Goal: Task Accomplishment & Management: Manage account settings

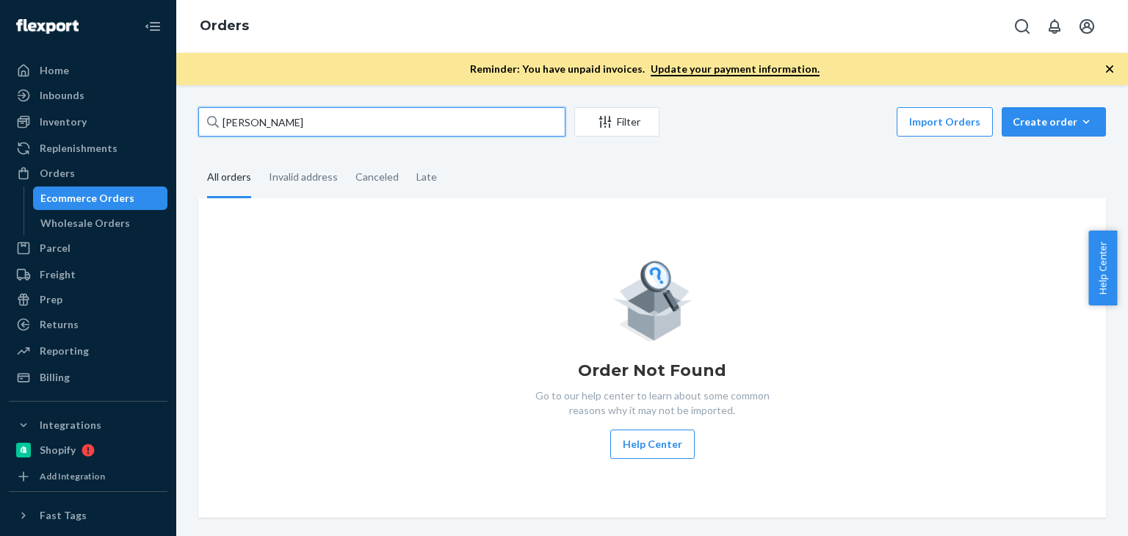
click at [184, 129] on div "Terry Trahan Jr Filter Import Orders Create order Ecommerce order Removal order…" at bounding box center [652, 310] width 952 height 451
paste input "Shona Imlah"
type input "Shona Imlah"
click at [474, 236] on div "Order Not Found Go to our help center to learn about some common reasons why it…" at bounding box center [652, 357] width 908 height 319
click at [82, 171] on div "Orders" at bounding box center [88, 173] width 156 height 21
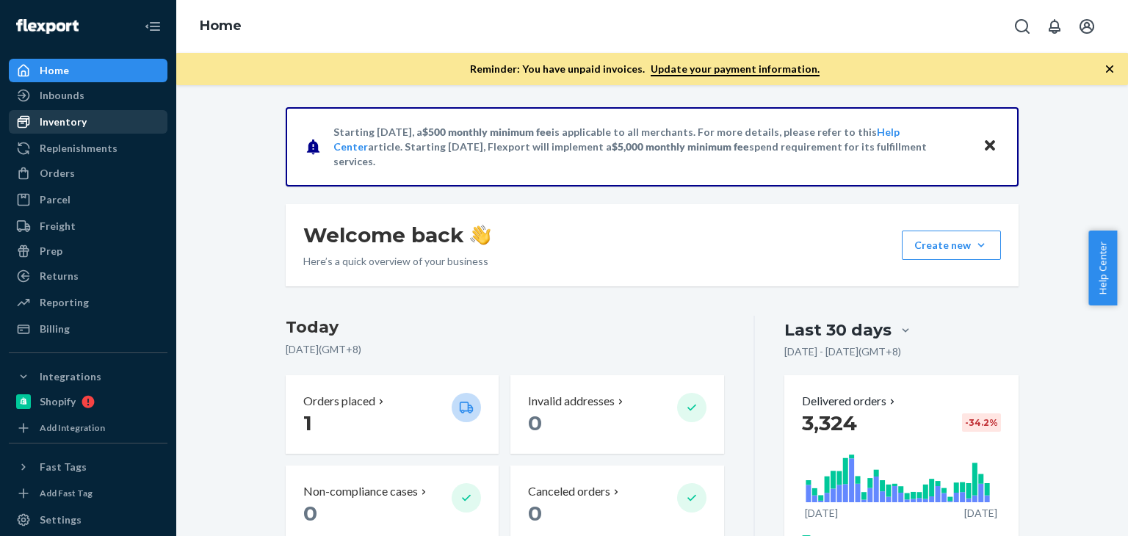
click at [90, 129] on div "Inventory" at bounding box center [88, 122] width 156 height 21
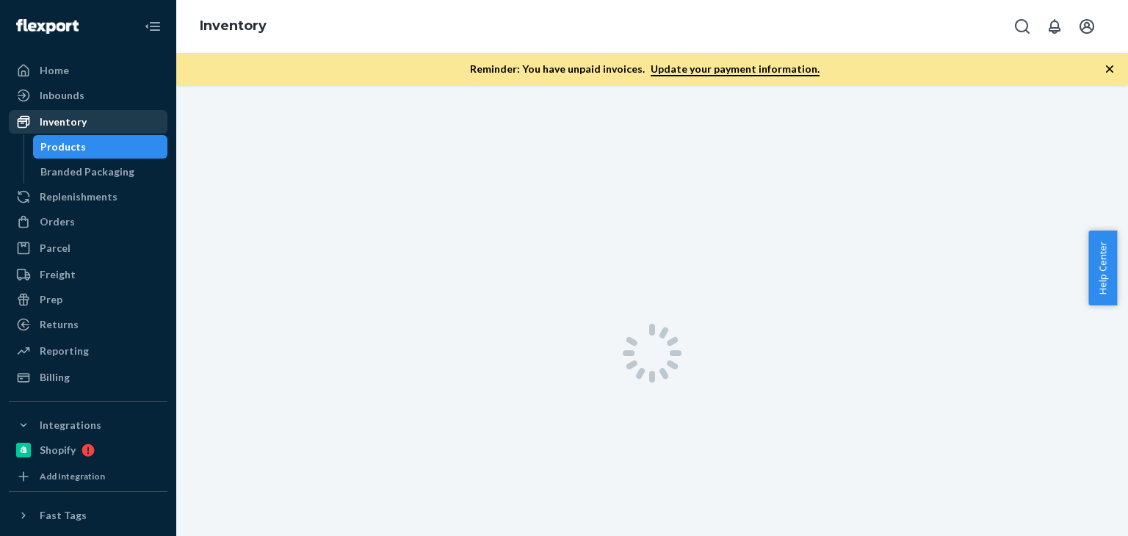
click at [93, 121] on div "Inventory" at bounding box center [88, 122] width 156 height 21
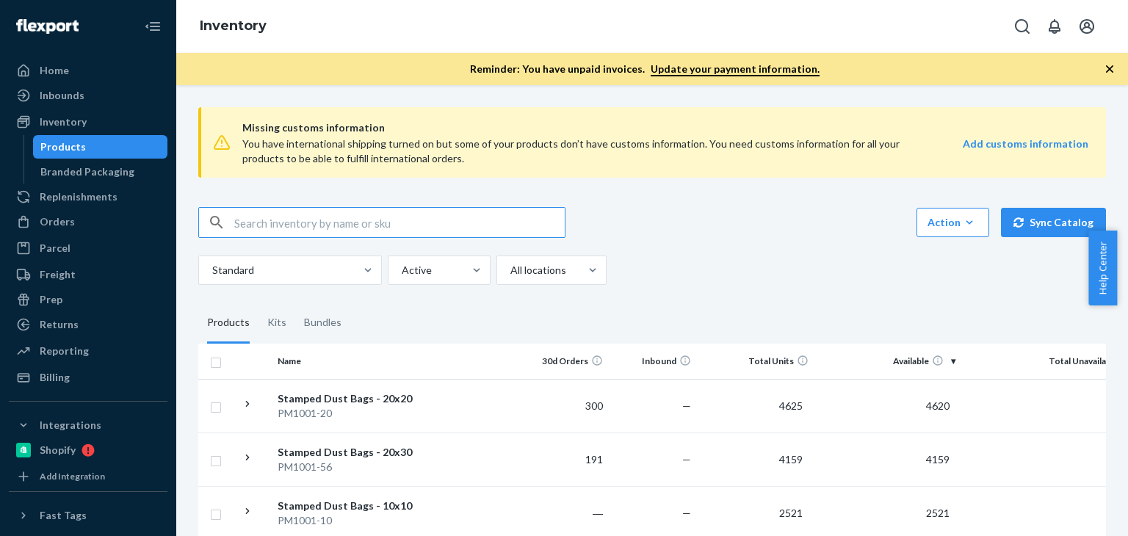
paste input "B86007-09"
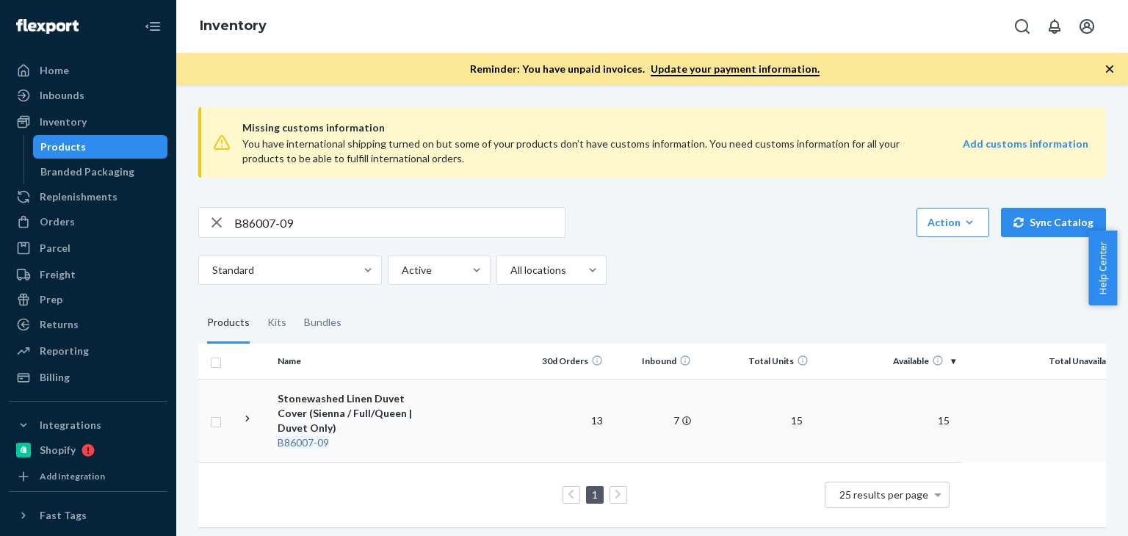
scroll to position [16, 0]
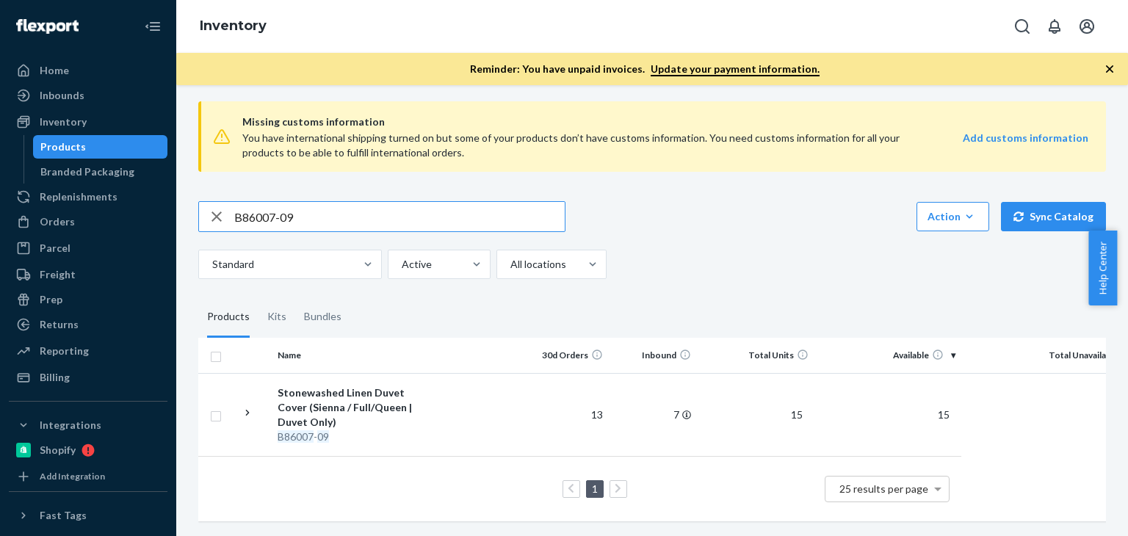
drag, startPoint x: 344, startPoint y: 205, endPoint x: 219, endPoint y: 205, distance: 124.8
click at [219, 205] on div "B86007-09" at bounding box center [382, 216] width 366 height 29
paste input "SKU B86012"
drag, startPoint x: 263, startPoint y: 206, endPoint x: 139, endPoint y: 193, distance: 124.8
click at [138, 195] on div "Home Inbounds Shipping Plans Problems Inventory Products Branded Packaging Repl…" at bounding box center [564, 268] width 1128 height 536
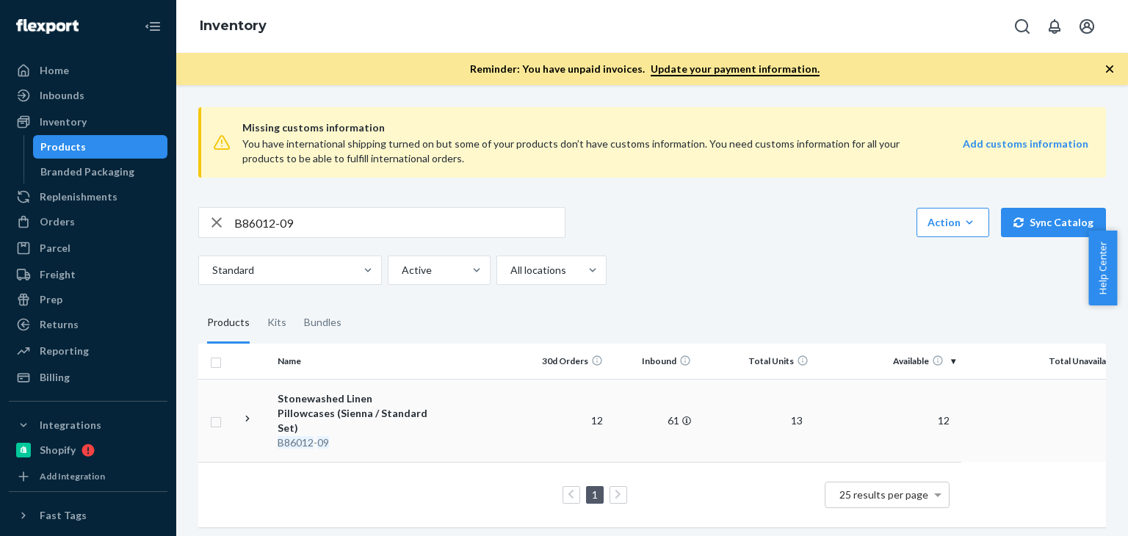
scroll to position [1, 0]
drag, startPoint x: 337, startPoint y: 224, endPoint x: 231, endPoint y: 223, distance: 106.5
click at [217, 224] on div "B86012-09" at bounding box center [382, 220] width 366 height 29
paste input "8"
type input "B86018-09"
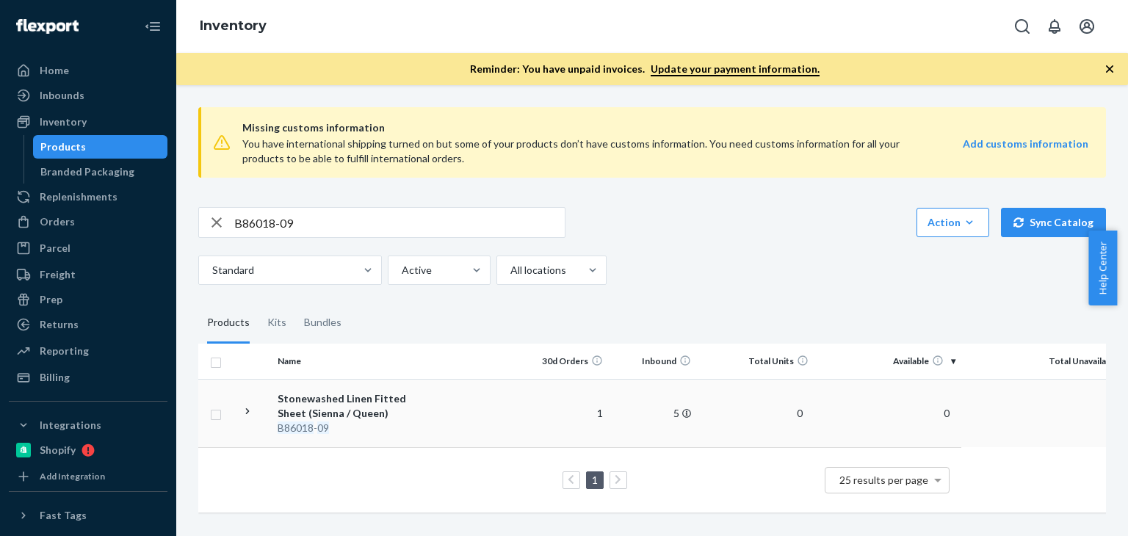
click at [331, 394] on div "Stonewashed Linen Fitted Sheet (Sienna / Queen)" at bounding box center [354, 405] width 153 height 29
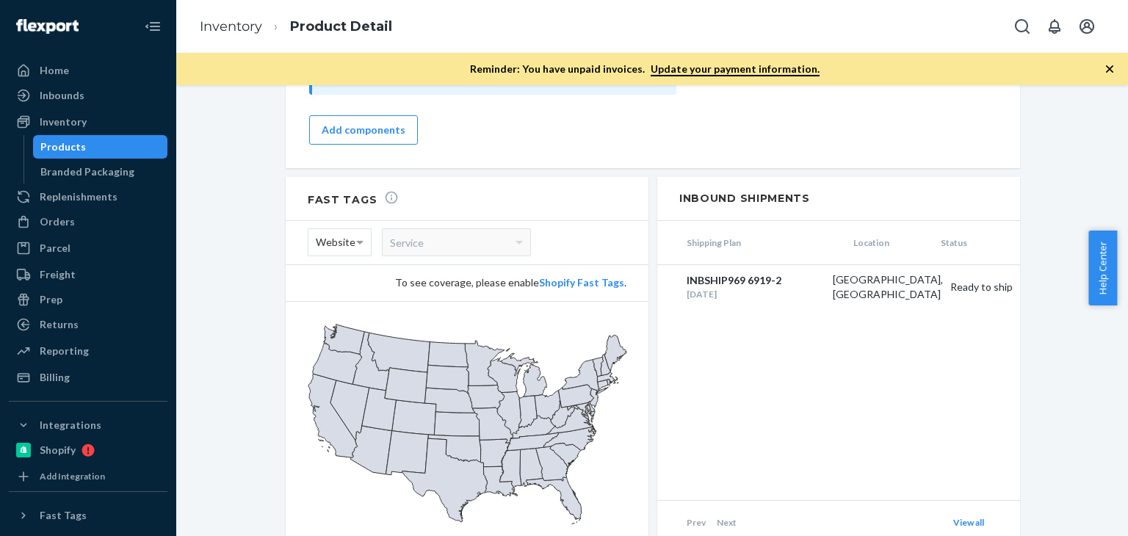
scroll to position [1416, 0]
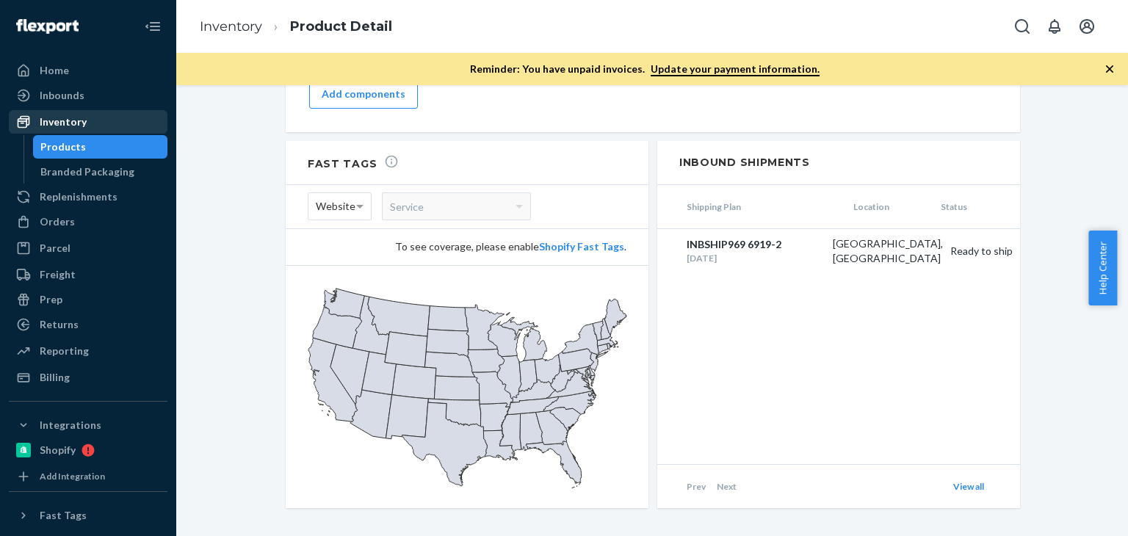
click at [101, 124] on div "Inventory" at bounding box center [88, 122] width 156 height 21
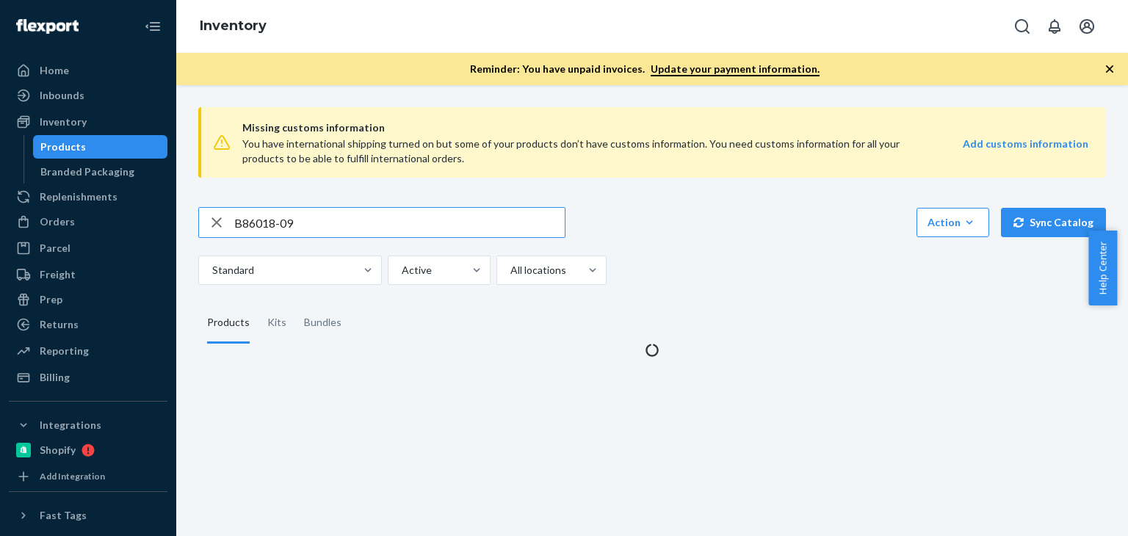
drag, startPoint x: 332, startPoint y: 220, endPoint x: 255, endPoint y: 212, distance: 77.4
click at [170, 211] on div "Home Inbounds Shipping Plans Problems Inventory Products Branded Packaging Repl…" at bounding box center [564, 268] width 1128 height 536
type input "B86015-26"
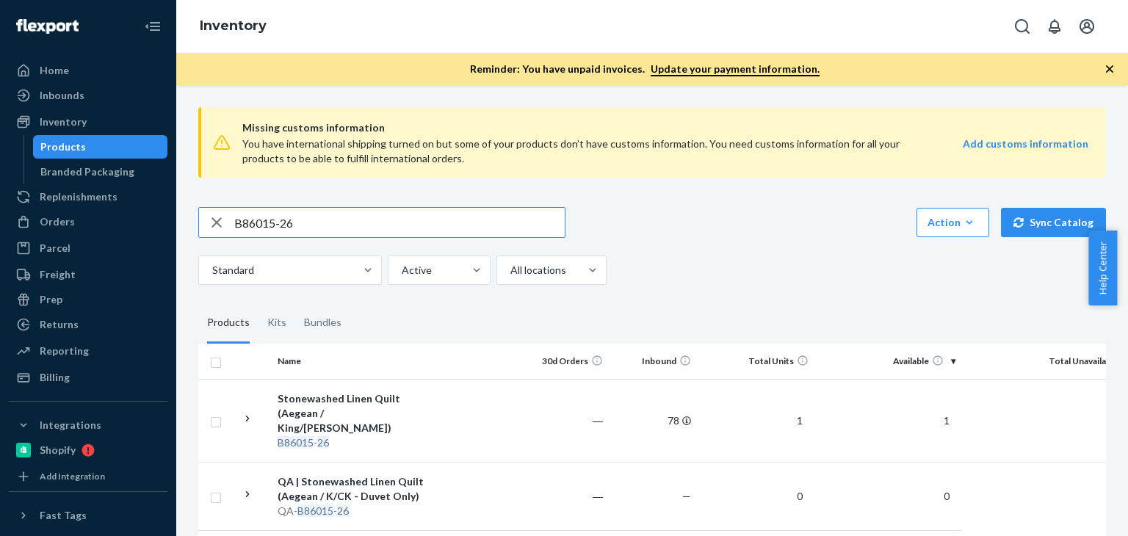
drag, startPoint x: 334, startPoint y: 222, endPoint x: 173, endPoint y: 214, distance: 161.0
click at [175, 214] on div "Home Inbounds Shipping Plans Problems Inventory Products Branded Packaging Repl…" at bounding box center [564, 268] width 1128 height 536
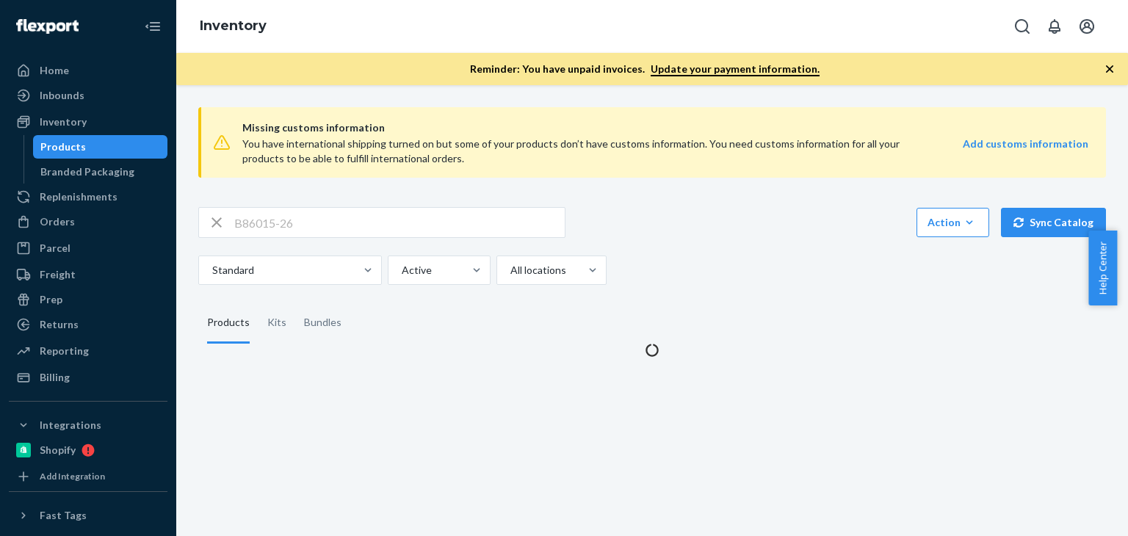
click at [813, 259] on div "Standard Active All locations" at bounding box center [646, 270] width 897 height 29
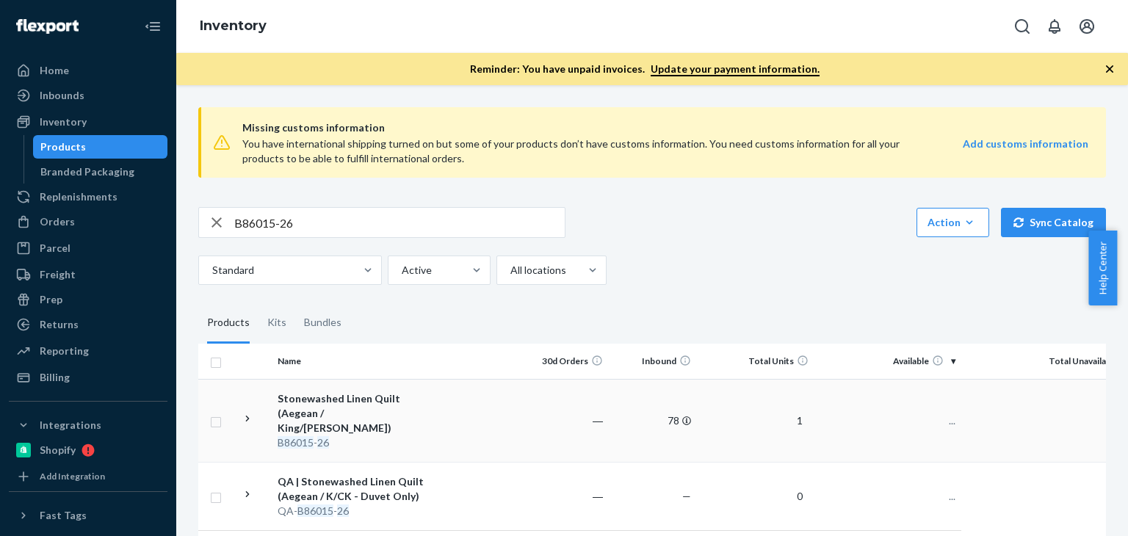
scroll to position [70, 0]
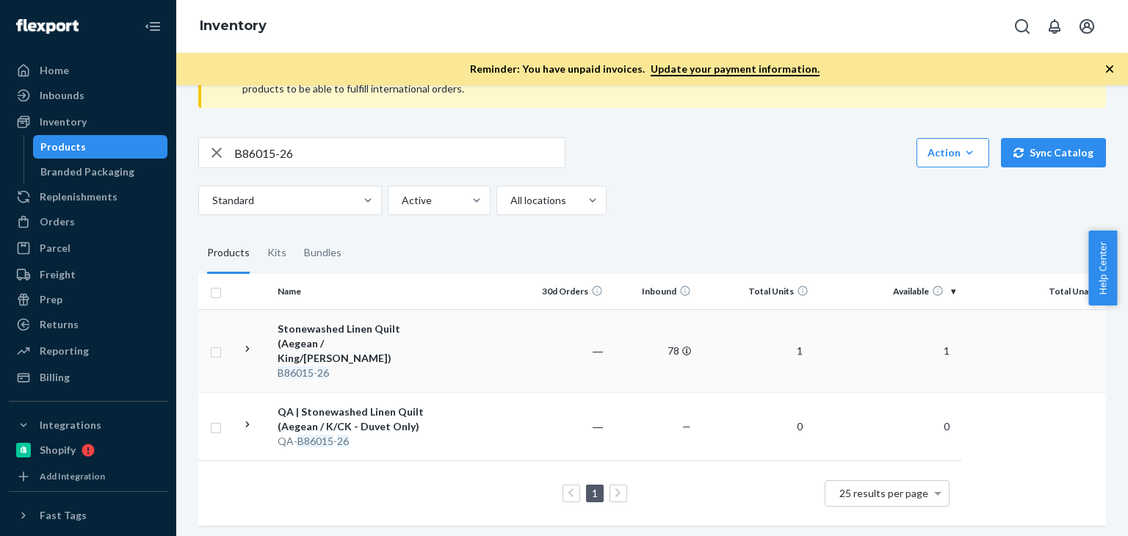
click at [331, 333] on div "Stonewashed Linen Quilt (Aegean / King/Cal King)" at bounding box center [354, 344] width 153 height 44
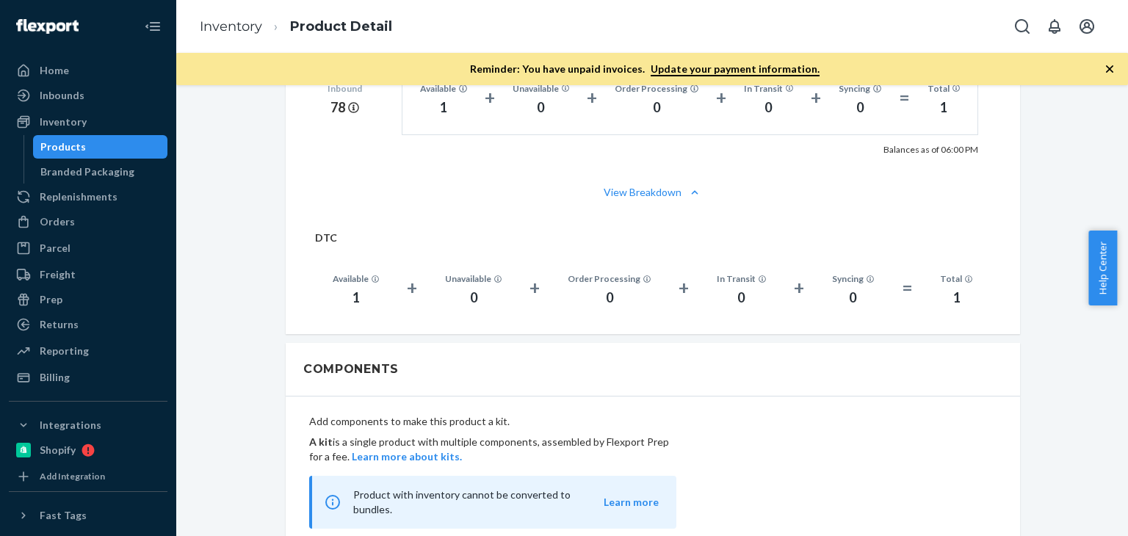
scroll to position [1101, 0]
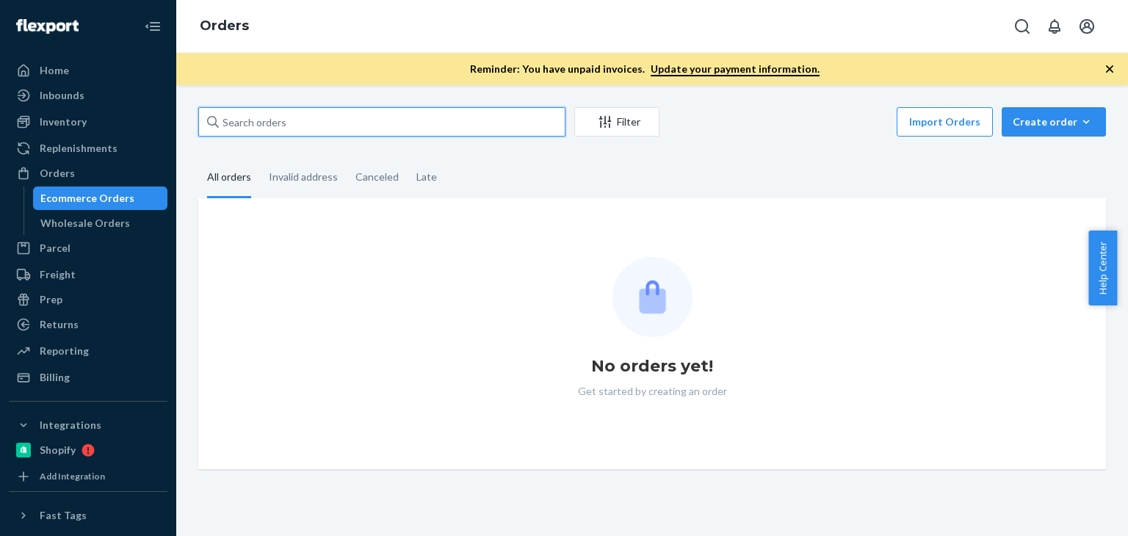
click at [349, 127] on input "text" at bounding box center [381, 121] width 367 height 29
paste input "[PERSON_NAME]"
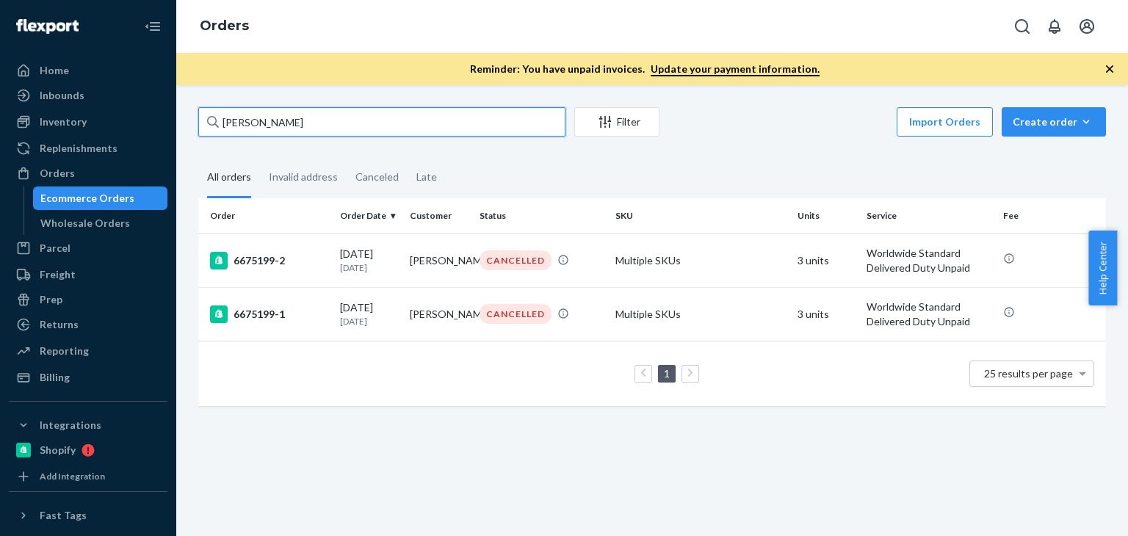
type input "[PERSON_NAME]"
click at [300, 312] on div "6675199-1" at bounding box center [269, 314] width 118 height 18
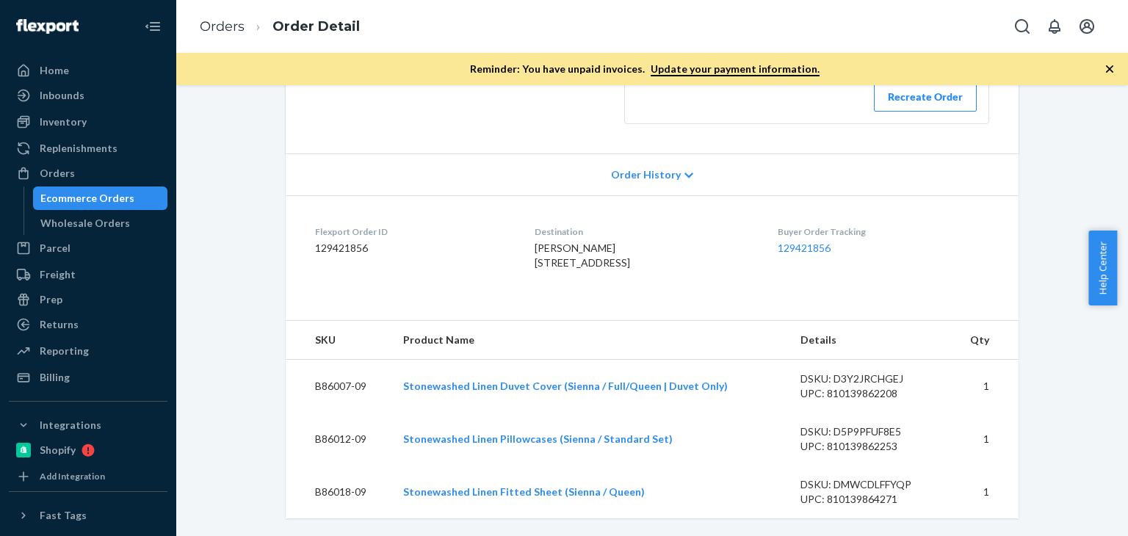
scroll to position [297, 0]
click at [89, 170] on div "Orders" at bounding box center [88, 173] width 156 height 21
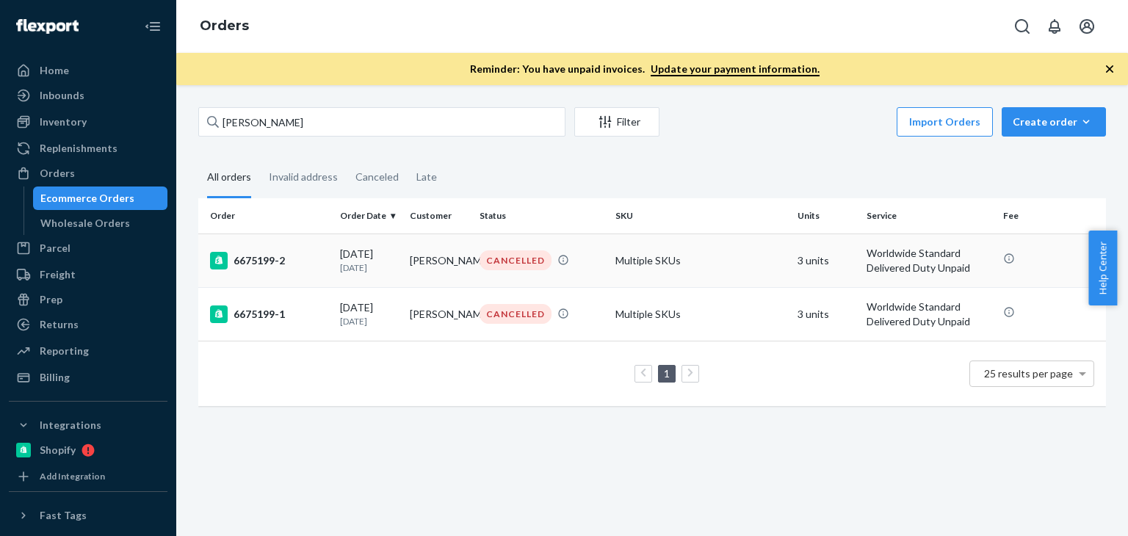
click at [381, 252] on div "[DATE] [DATE]" at bounding box center [369, 260] width 58 height 27
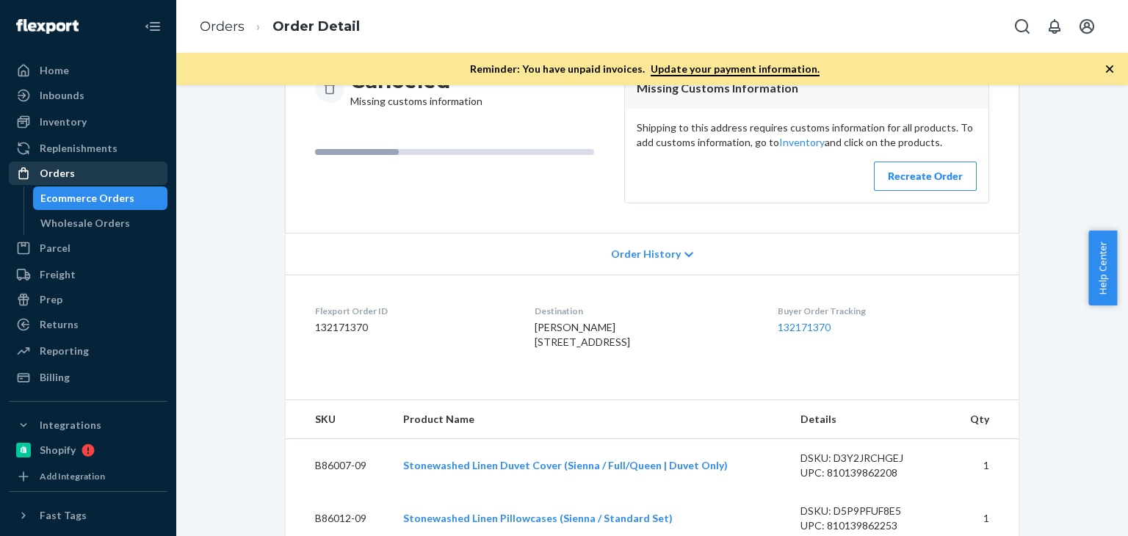
scroll to position [76, 0]
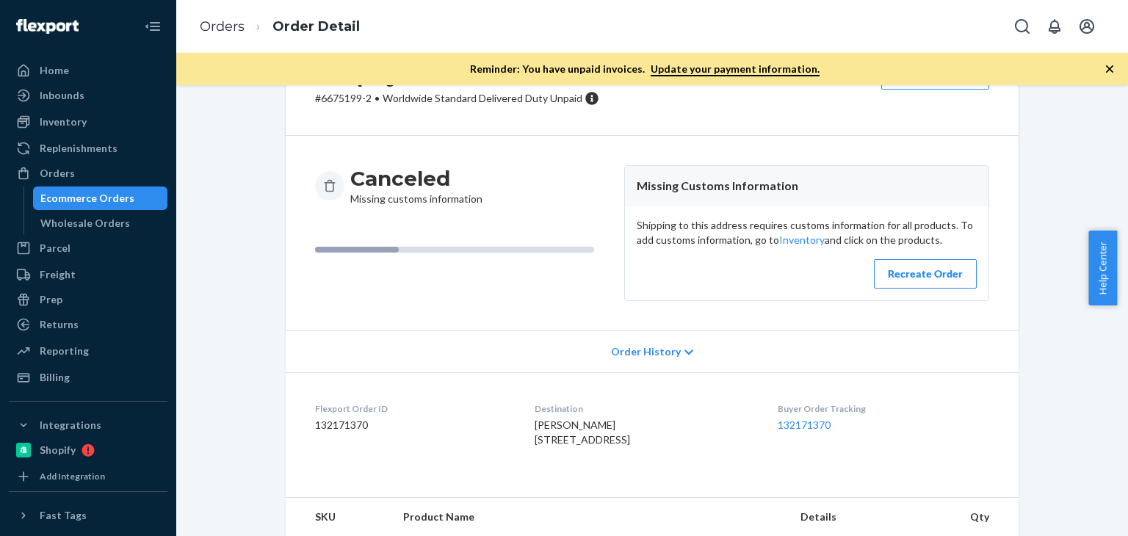
click at [819, 189] on header "Missing Customs Information" at bounding box center [806, 186] width 363 height 40
copy header "Missing Customs Information"
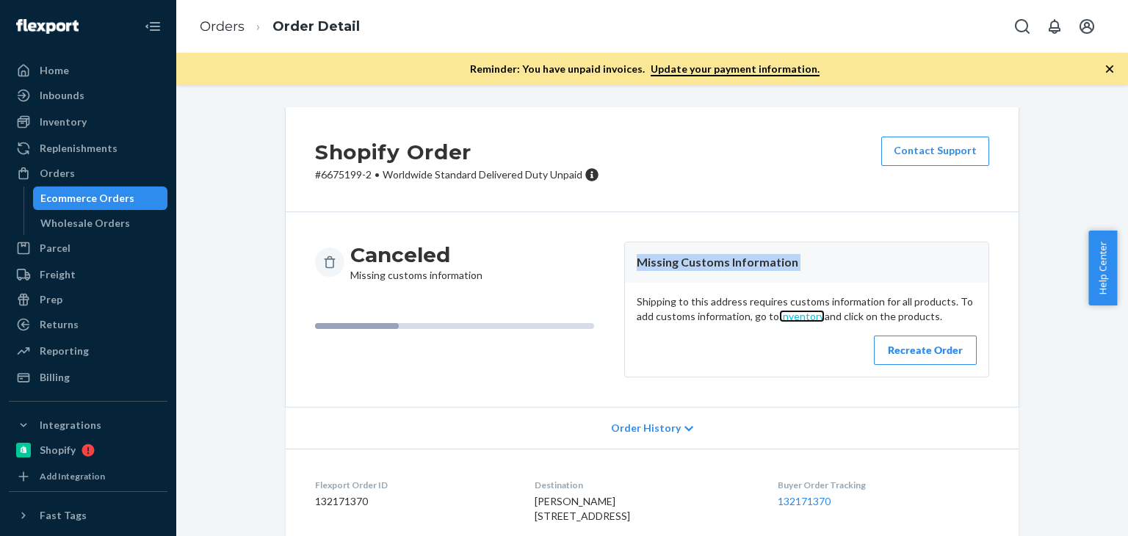
click at [805, 315] on link "Inventory" at bounding box center [802, 316] width 46 height 12
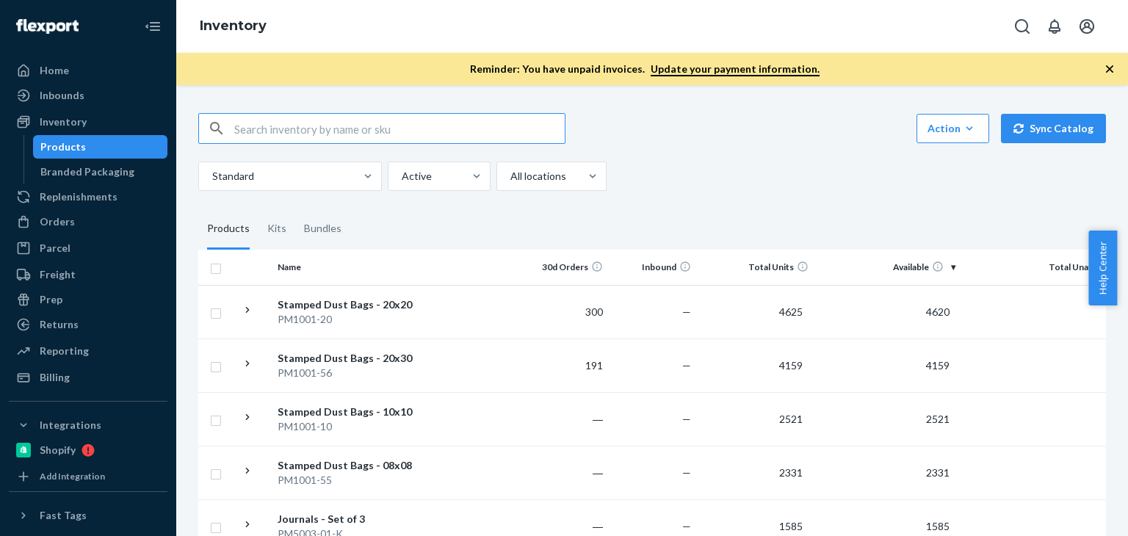
paste input "B86015-26"
type input "B86015-26"
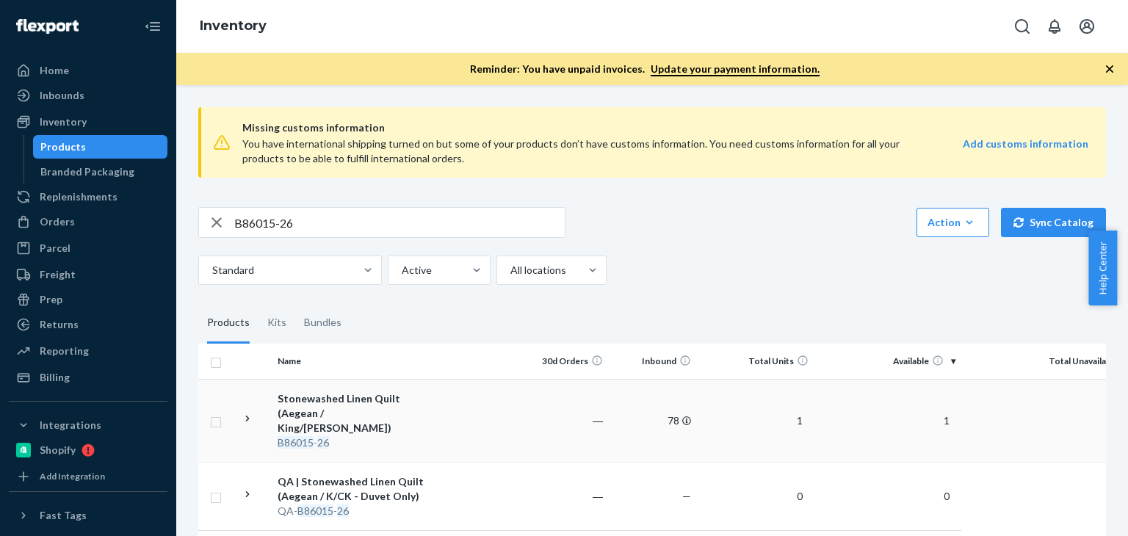
click at [335, 435] on div "B86015 - 26" at bounding box center [354, 442] width 153 height 15
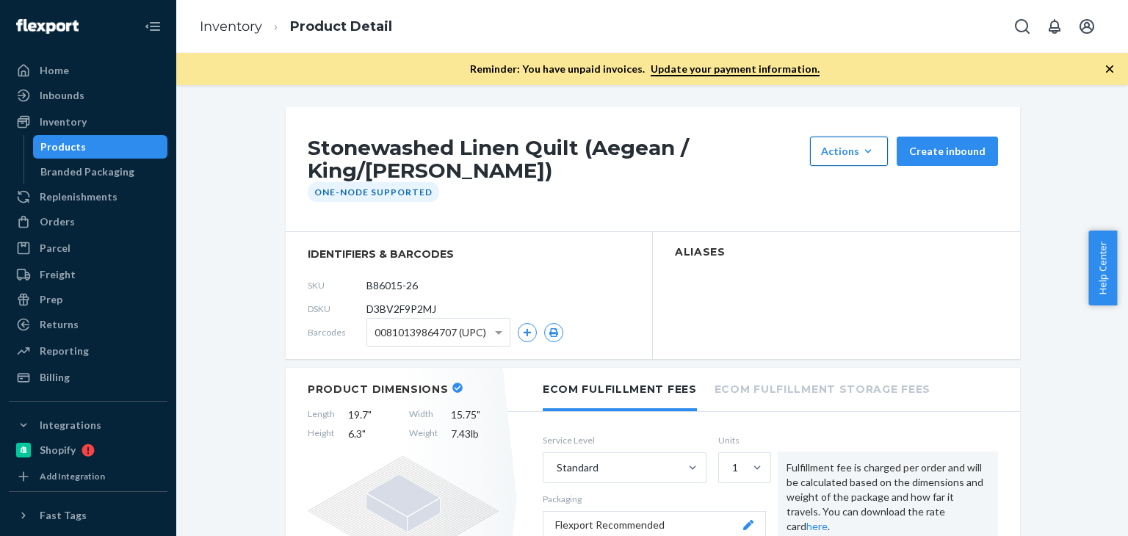
click at [869, 150] on icon "button" at bounding box center [868, 151] width 15 height 15
click at [634, 243] on section "identifiers & barcodes SKU B86015-26 DSKU D3BV2F9P2MJ Barcodes 00810139864707 (…" at bounding box center [469, 295] width 367 height 127
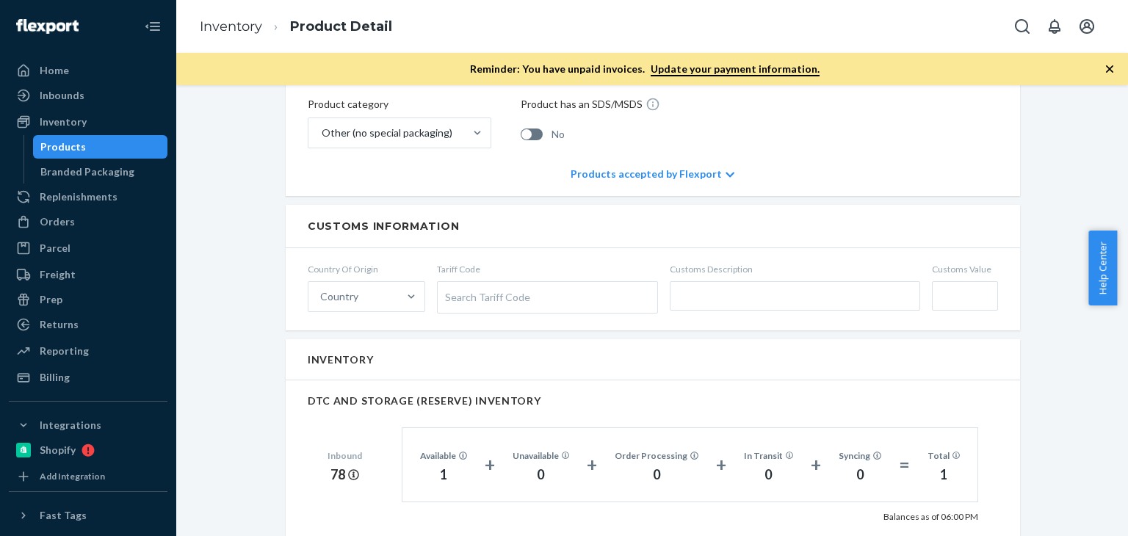
scroll to position [636, 0]
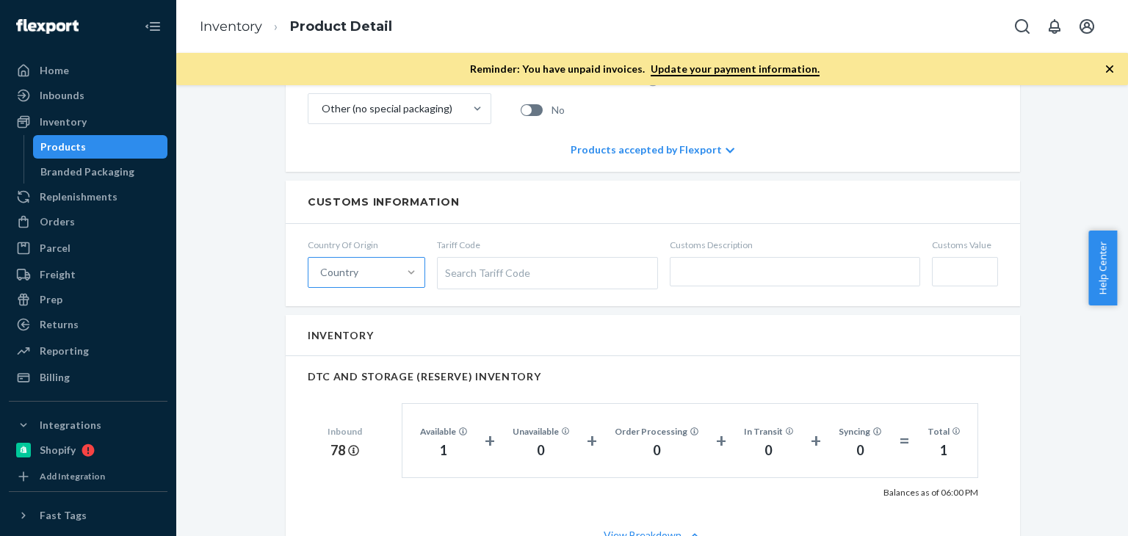
click at [490, 232] on form "Country Of Origin Country Tariff Code Search Tariff Code Customs Description Cu…" at bounding box center [653, 265] width 734 height 82
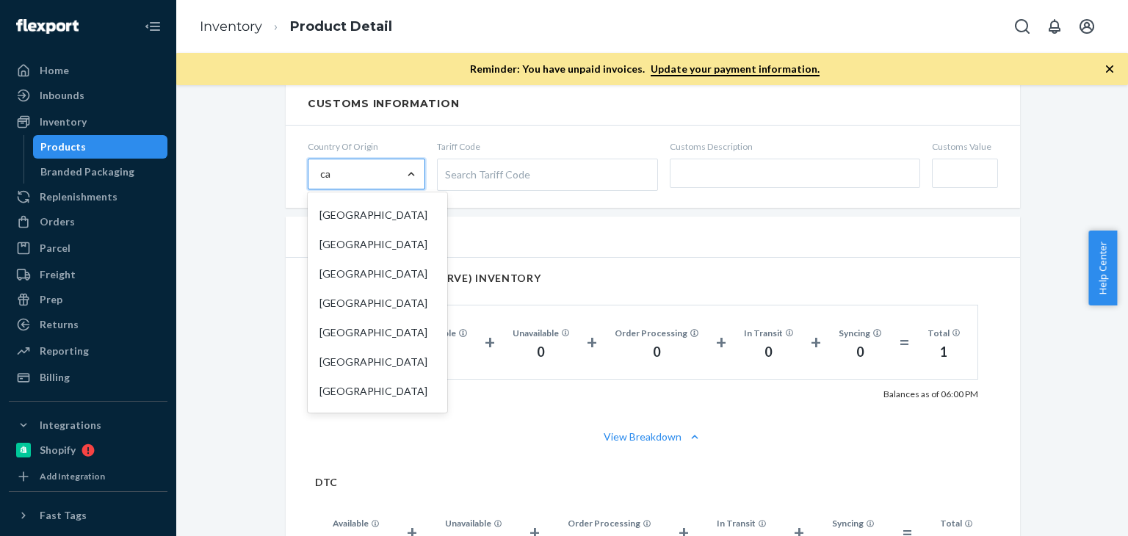
scroll to position [0, 0]
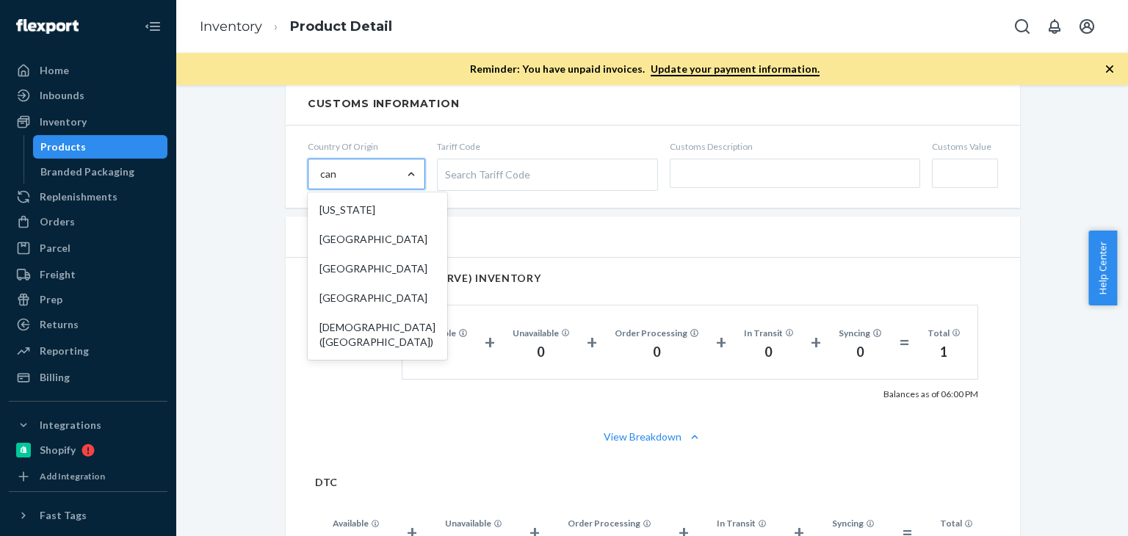
type input "can"
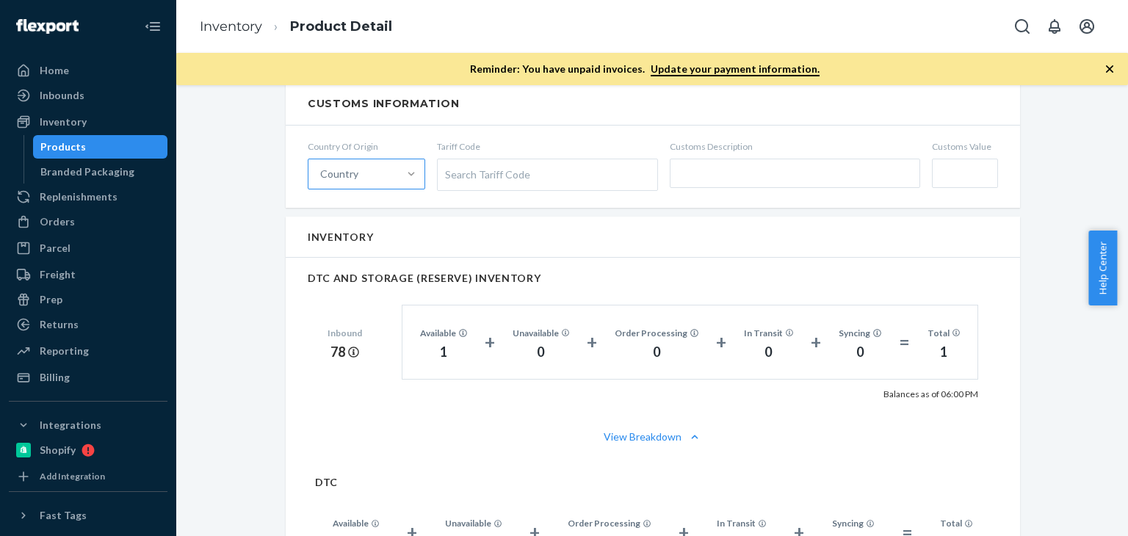
click at [590, 236] on div "Inventory" at bounding box center [653, 237] width 734 height 41
click at [555, 168] on div "Search Tariff Code" at bounding box center [548, 174] width 220 height 31
click at [449, 168] on input "Tariff Code Search Tariff Code Type to search" at bounding box center [447, 174] width 4 height 27
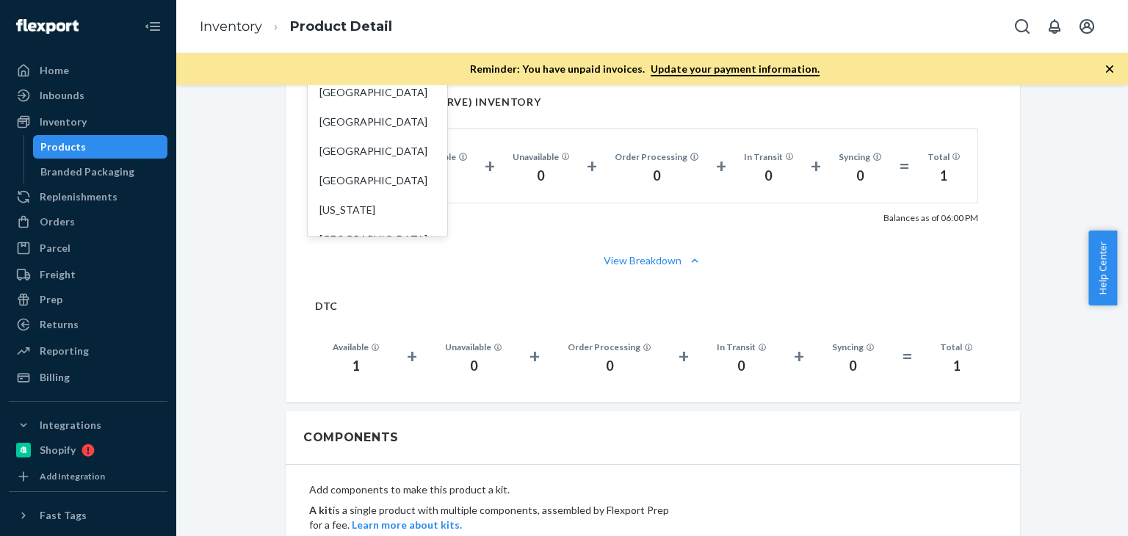
scroll to position [789, 0]
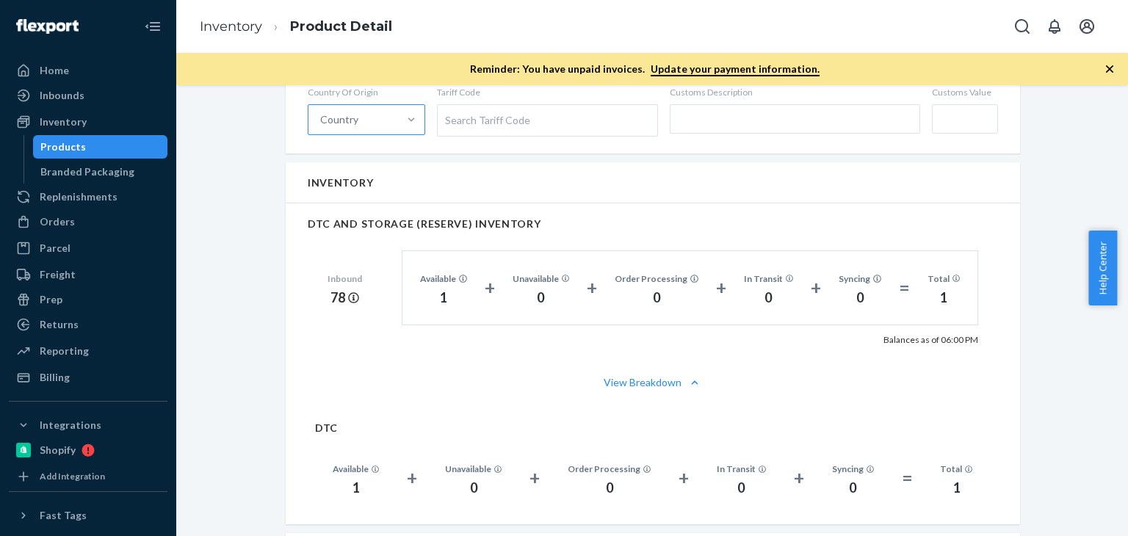
click at [213, 230] on div "Stonewashed Linen Quilt (Aegean / King/Cal King) Actions Add components Hide Re…" at bounding box center [652, 266] width 930 height 1894
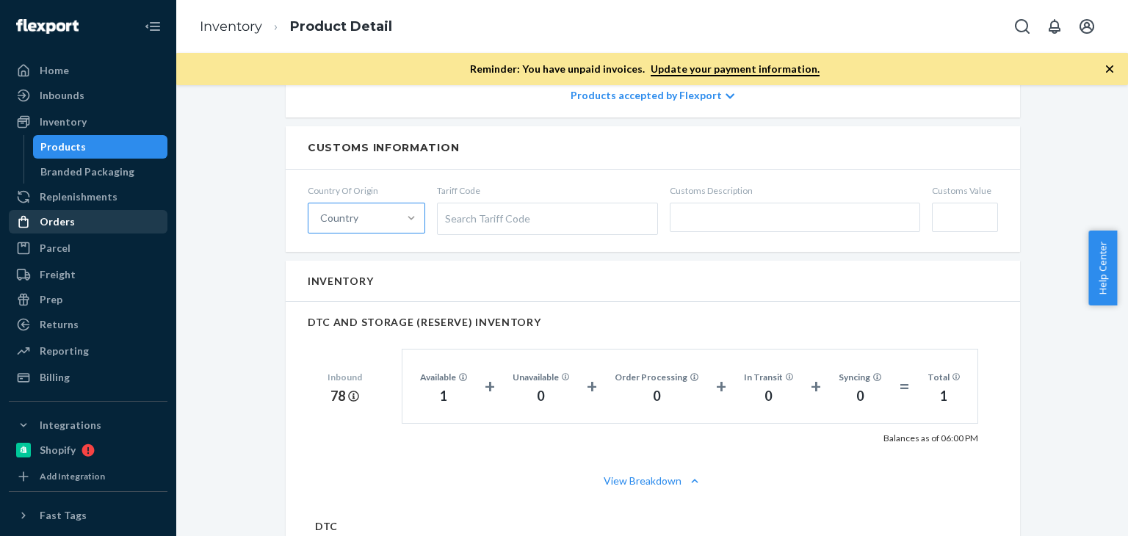
click at [57, 221] on div "Orders" at bounding box center [57, 221] width 35 height 15
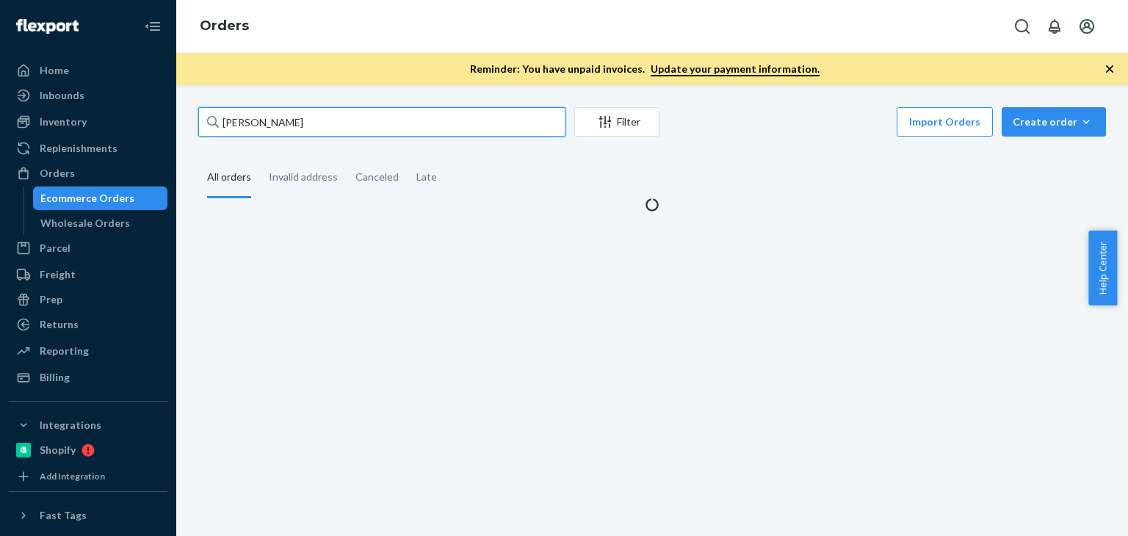
click at [316, 123] on input "Katherine Penhale" at bounding box center [381, 121] width 367 height 29
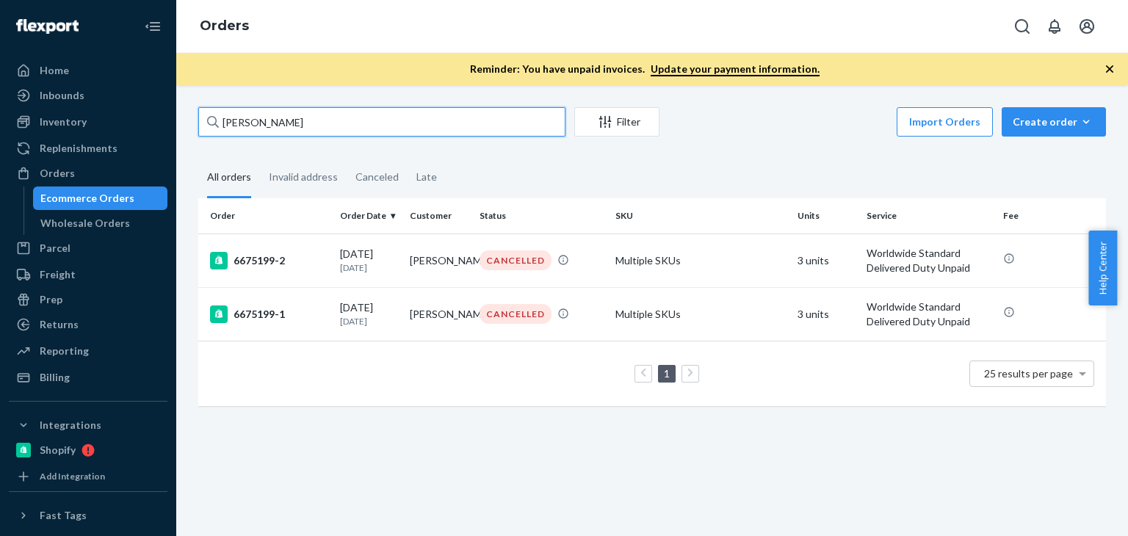
paste input "Christine Cikowski"
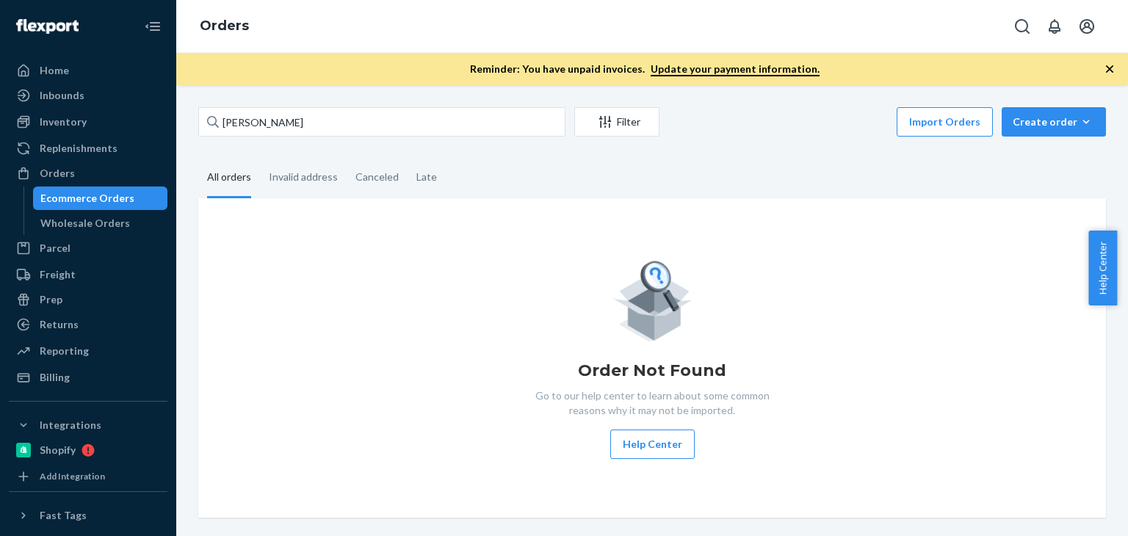
click at [371, 236] on div "Order Not Found Go to our help center to learn about some common reasons why it…" at bounding box center [652, 357] width 908 height 319
click at [48, 165] on div "Orders" at bounding box center [88, 173] width 156 height 21
click at [384, 114] on input "Christine Cikowski" at bounding box center [381, 121] width 367 height 29
drag, startPoint x: 283, startPoint y: 124, endPoint x: 101, endPoint y: 104, distance: 183.2
click at [101, 104] on div "Home Inbounds Shipping Plans Problems Inventory Products Branded Packaging Repl…" at bounding box center [564, 268] width 1128 height 536
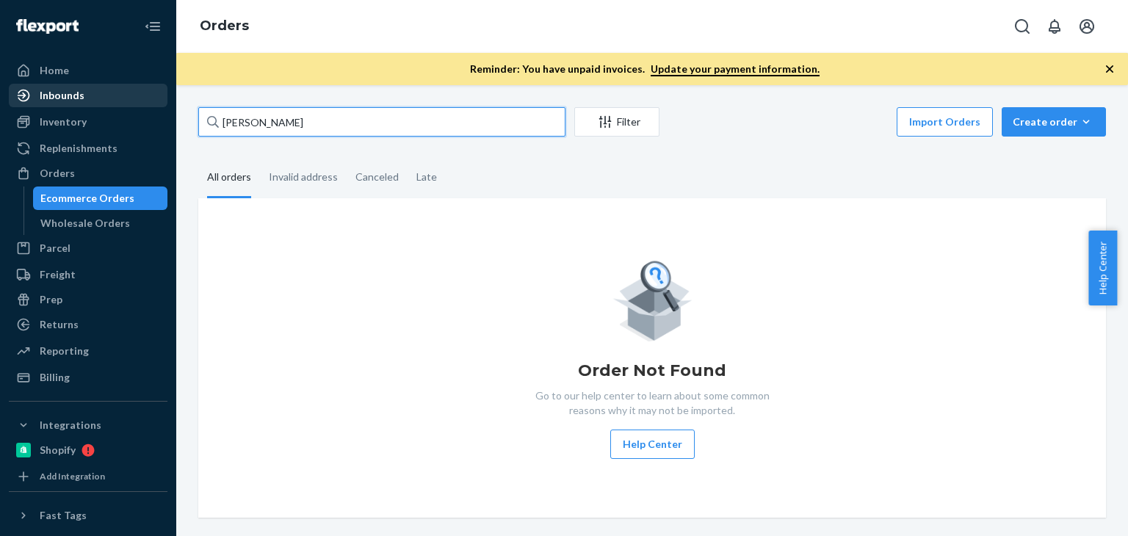
paste input "[PERSON_NAME]"
type input "[PERSON_NAME]"
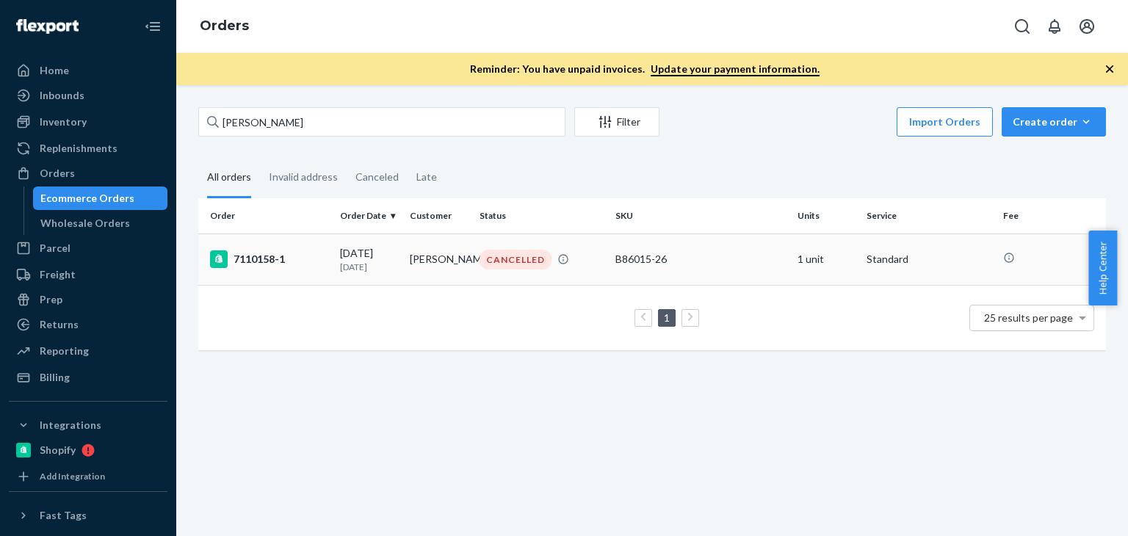
click at [430, 258] on td "[PERSON_NAME]" at bounding box center [439, 258] width 70 height 51
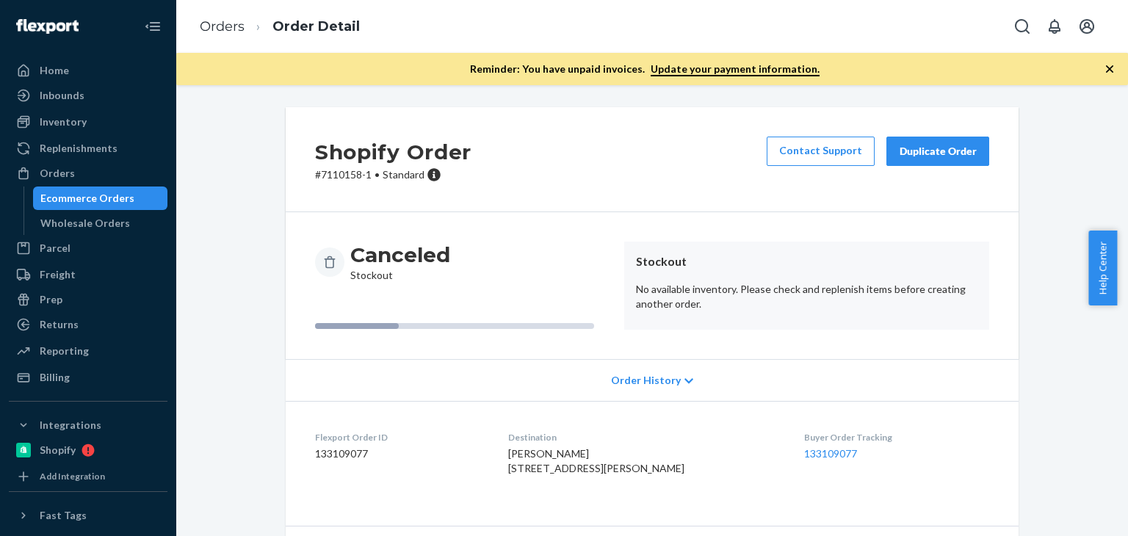
click at [963, 145] on div "Duplicate Order" at bounding box center [938, 151] width 78 height 15
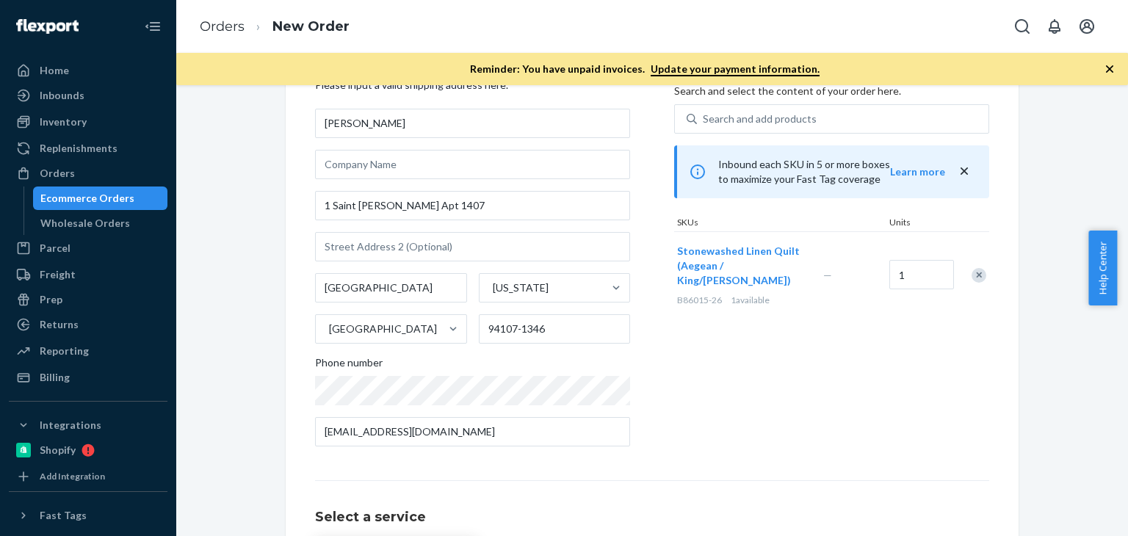
scroll to position [24, 0]
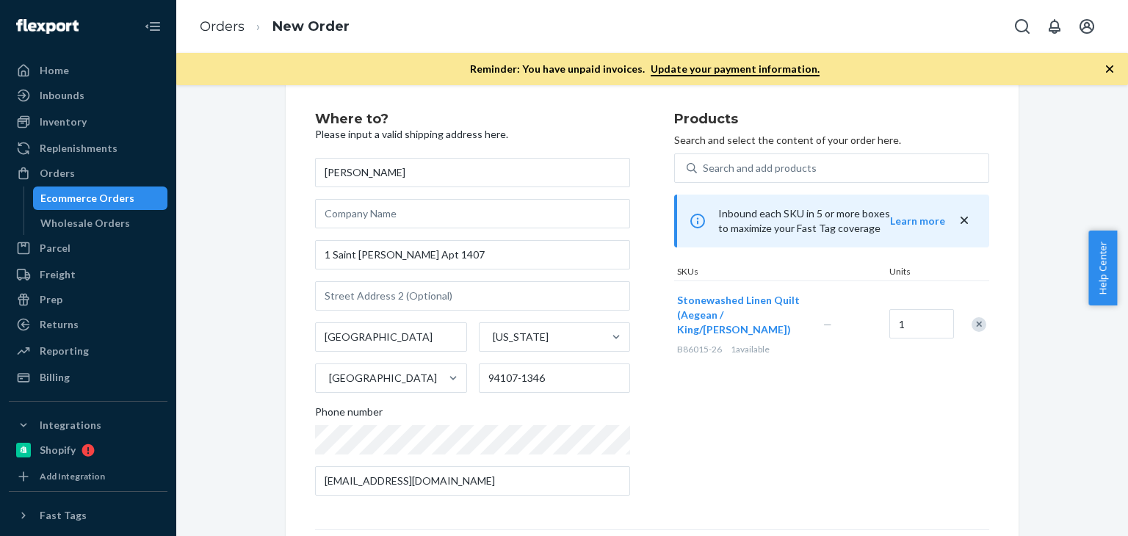
click at [778, 416] on div "Products Search and select the content of your order here. Search and add produ…" at bounding box center [831, 309] width 315 height 395
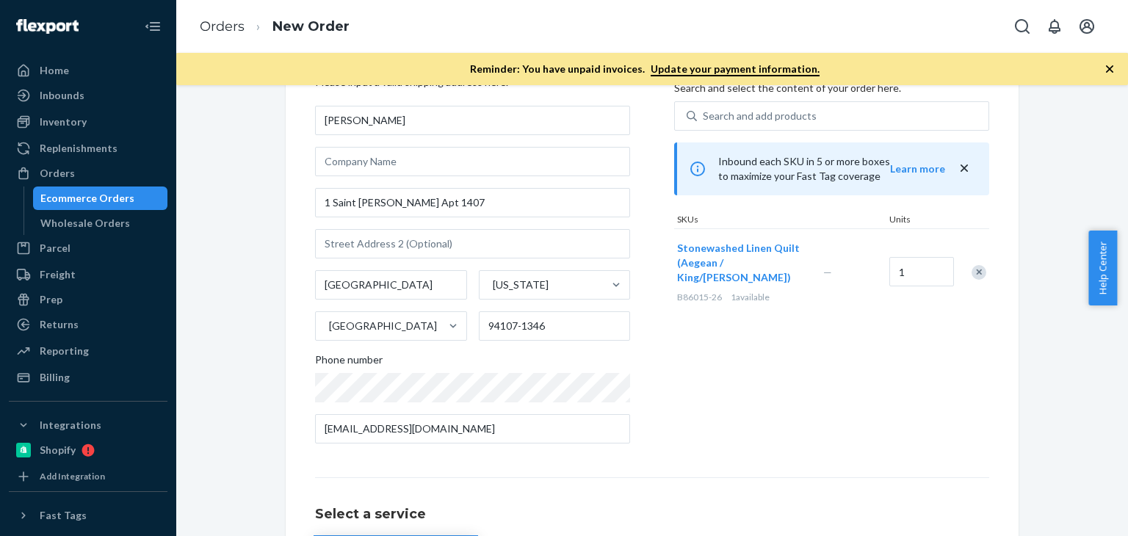
scroll to position [0, 0]
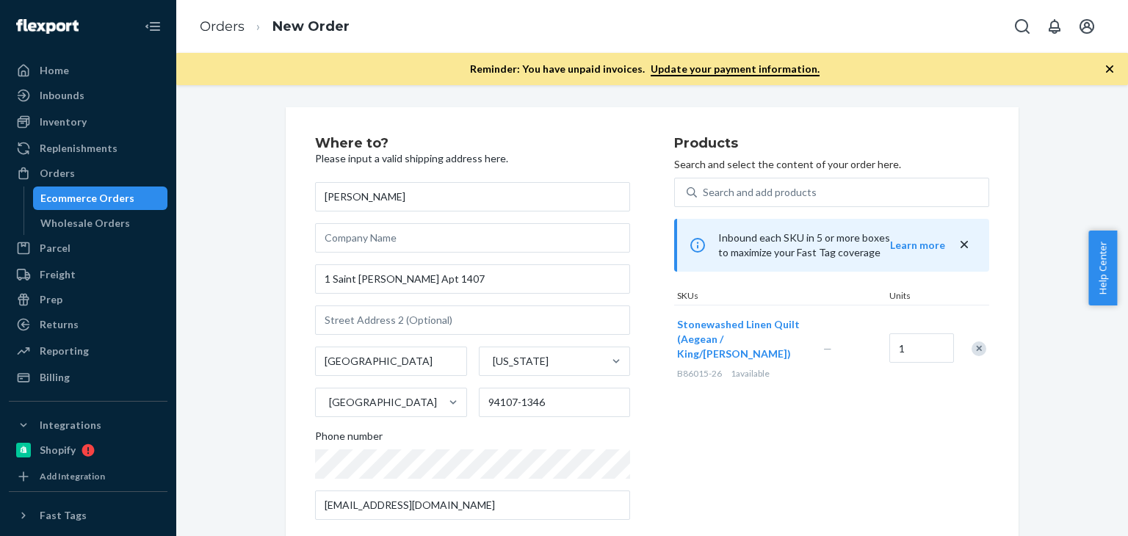
click at [949, 455] on div "Products Search and select the content of your order here. Search and add produ…" at bounding box center [831, 334] width 315 height 395
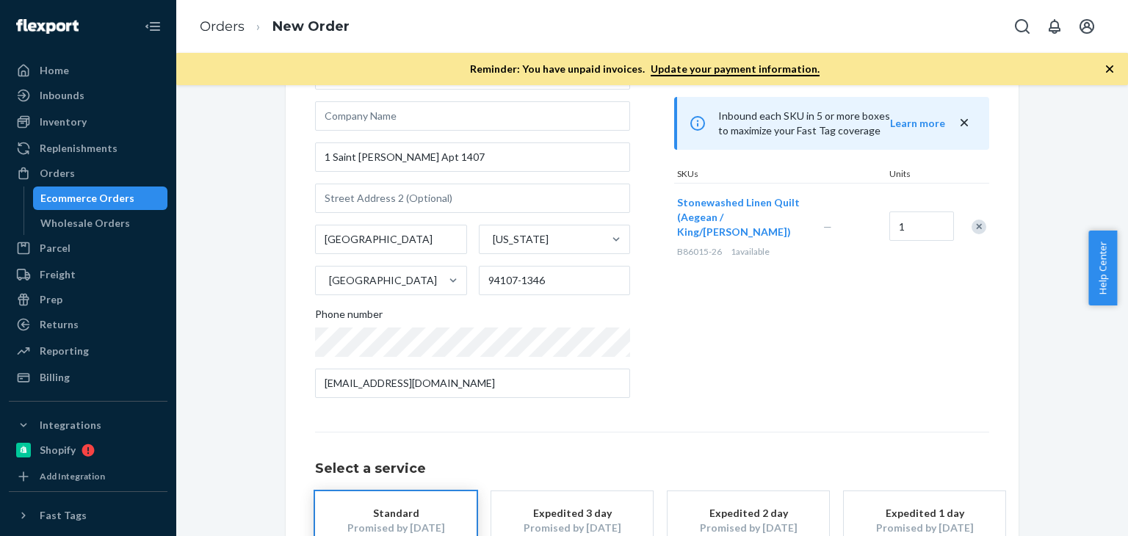
scroll to position [223, 0]
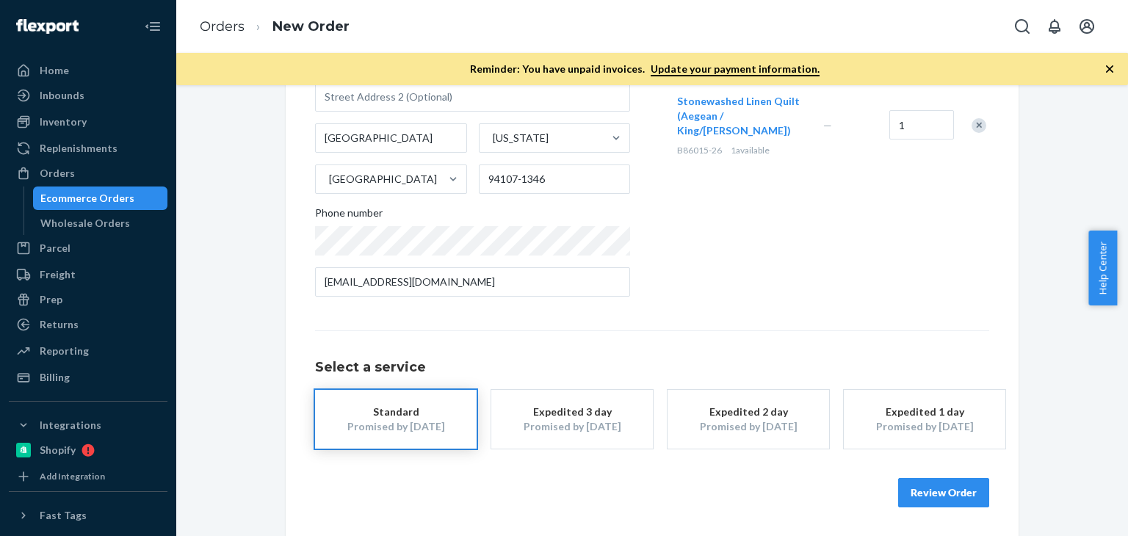
click at [941, 483] on button "Review Order" at bounding box center [943, 492] width 91 height 29
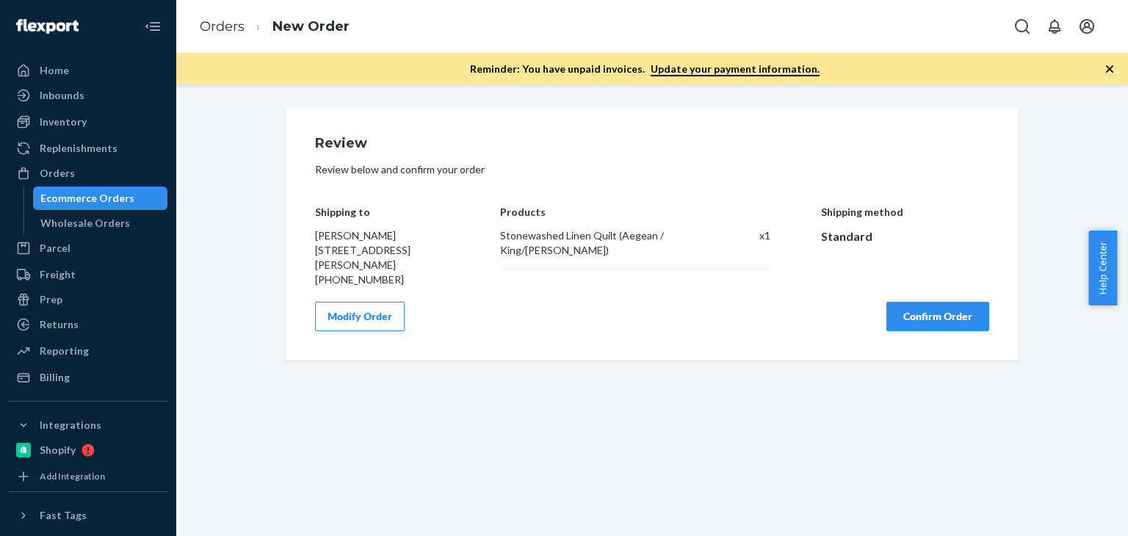
scroll to position [0, 0]
click at [936, 331] on button "Confirm Order" at bounding box center [937, 316] width 103 height 29
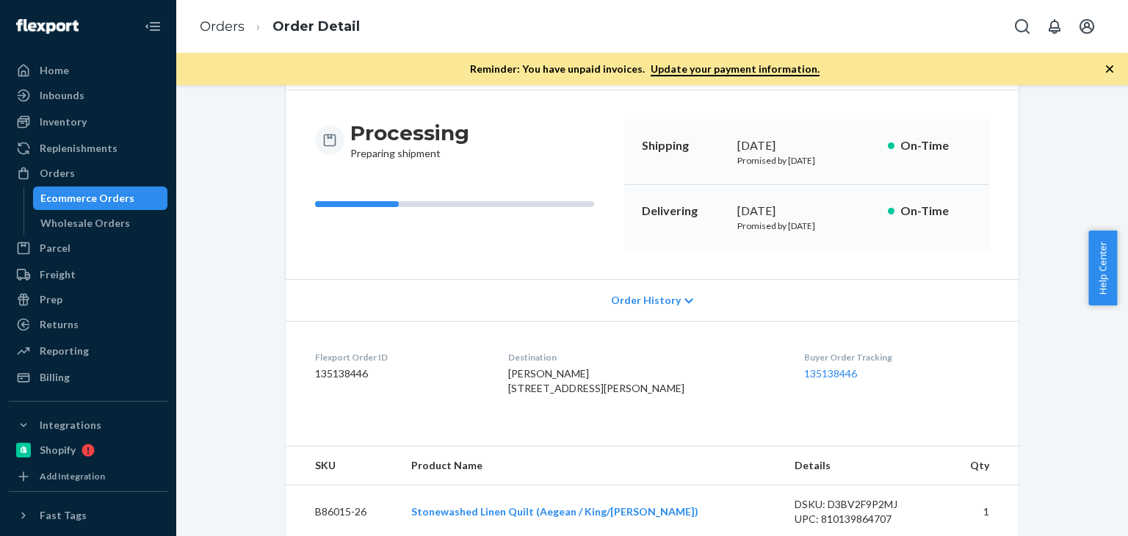
scroll to position [147, 0]
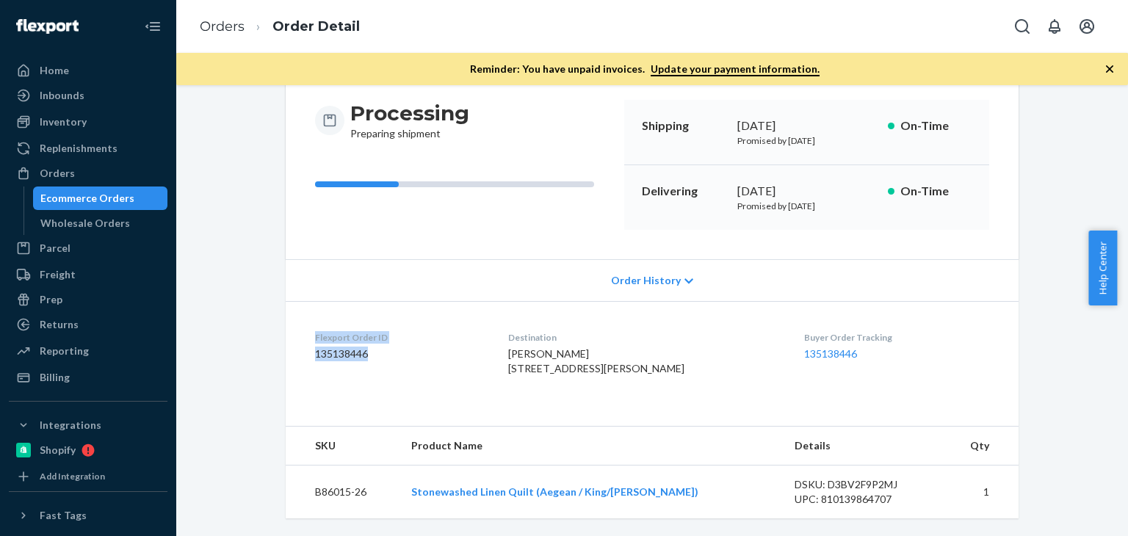
drag, startPoint x: 405, startPoint y: 358, endPoint x: 250, endPoint y: 331, distance: 157.3
click at [250, 331] on div "Flexport Order # R1_AZFUKEG • Standard Cancel Order Duplicate Order Processing …" at bounding box center [652, 250] width 930 height 571
copy div "Flexport Order ID 135138446"
click at [61, 167] on div "Orders" at bounding box center [57, 173] width 35 height 15
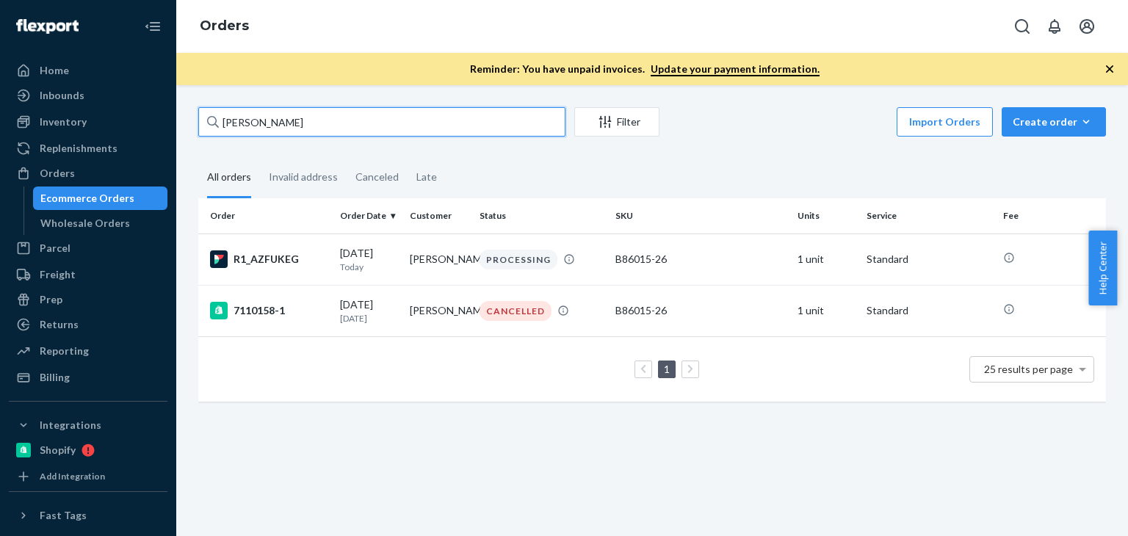
drag, startPoint x: 323, startPoint y: 131, endPoint x: 178, endPoint y: 120, distance: 145.7
click at [178, 120] on div "Luca Kessler Filter Import Orders Create order Ecommerce order Removal order Al…" at bounding box center [652, 310] width 952 height 451
paste input "SILVIA GALFO"
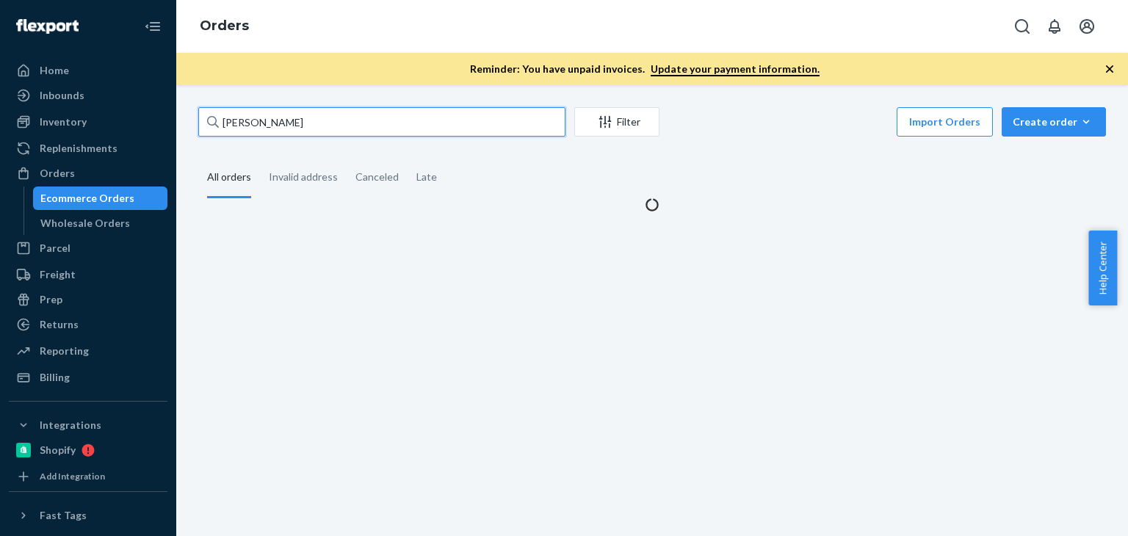
type input "SILVIA GALFO"
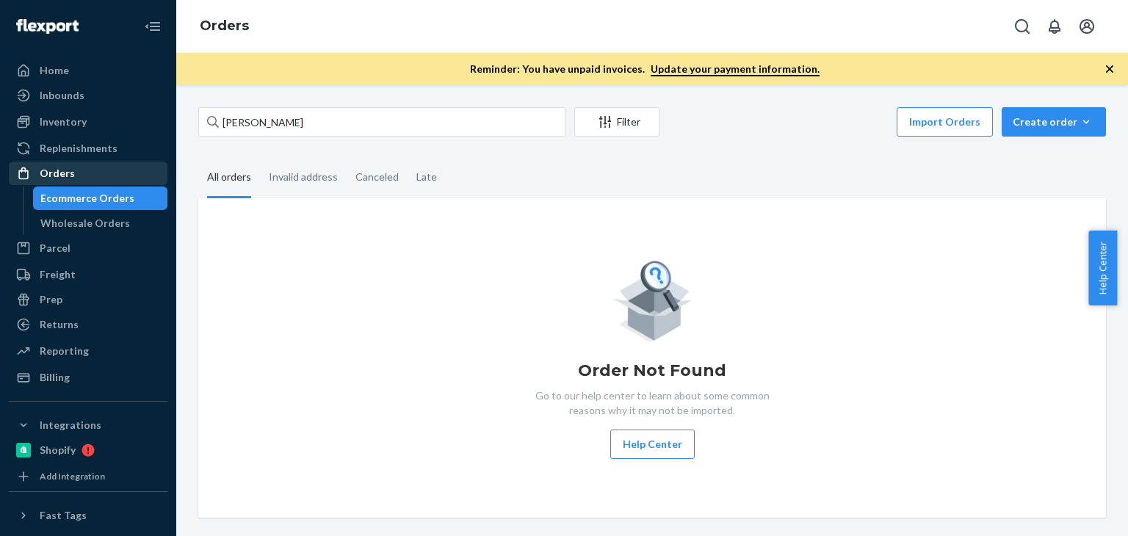
click at [77, 174] on div "Orders" at bounding box center [88, 173] width 156 height 21
click at [76, 175] on div "Orders" at bounding box center [88, 173] width 156 height 21
click at [52, 165] on div "Orders" at bounding box center [88, 173] width 156 height 21
click at [58, 148] on div "Replenishments" at bounding box center [79, 148] width 78 height 15
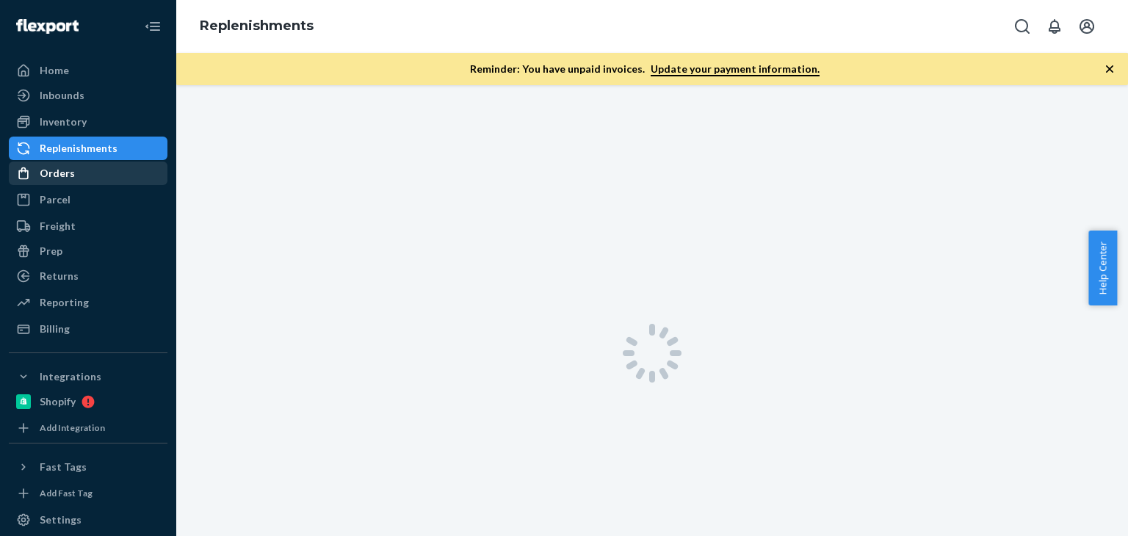
click at [57, 172] on div "Orders" at bounding box center [57, 173] width 35 height 15
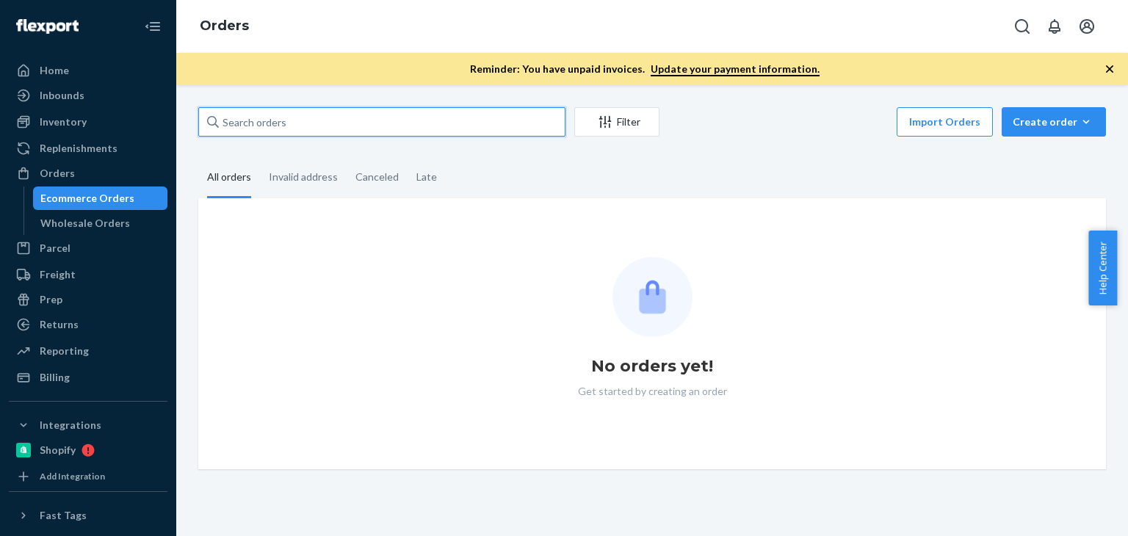
click at [314, 127] on input "text" at bounding box center [381, 121] width 367 height 29
paste input "P84044-05"
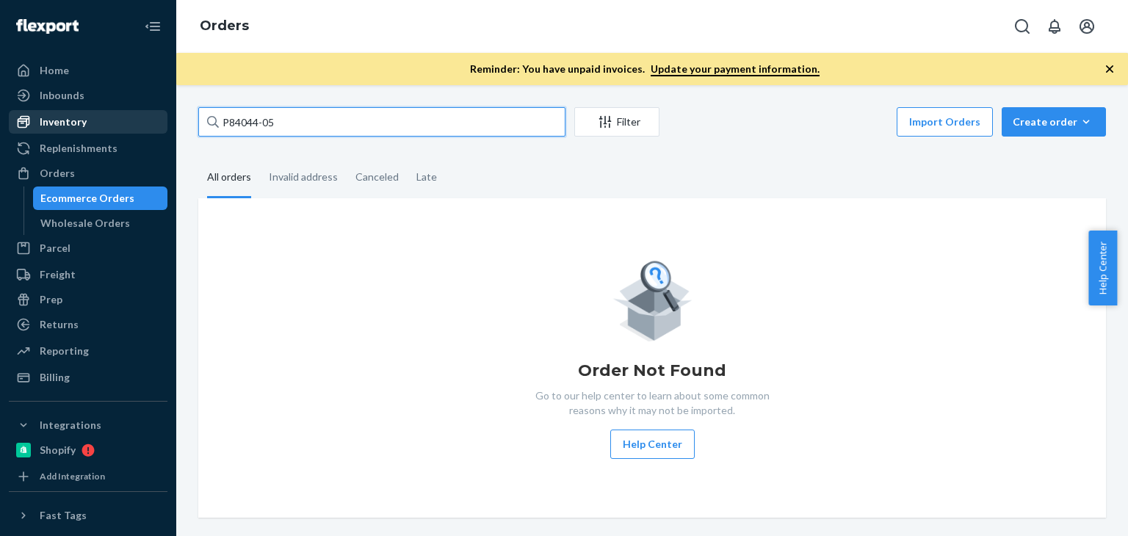
type input "P84044-05"
click at [73, 120] on div "Inventory" at bounding box center [63, 122] width 47 height 15
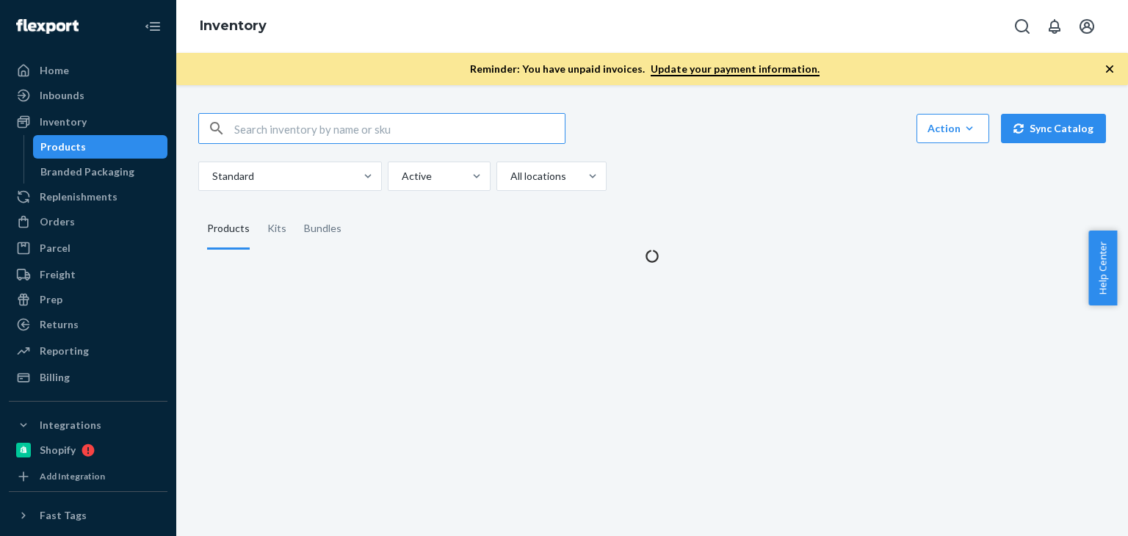
click at [285, 130] on input "text" at bounding box center [399, 128] width 330 height 29
click at [762, 173] on div "Standard Active All locations" at bounding box center [646, 176] width 897 height 29
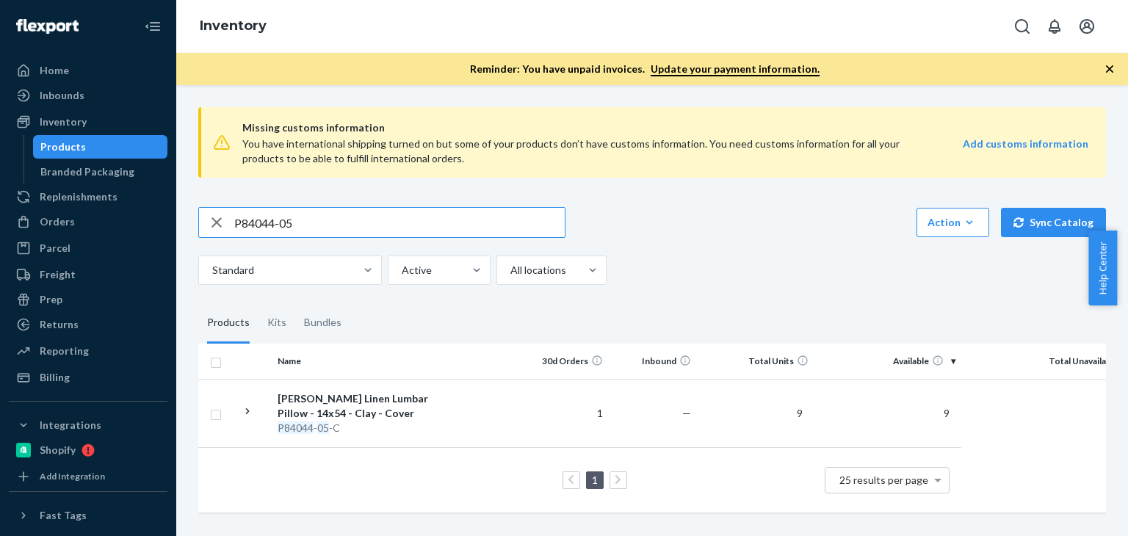
drag, startPoint x: 326, startPoint y: 222, endPoint x: 213, endPoint y: 227, distance: 113.2
click at [213, 227] on div "P84044-05" at bounding box center [382, 222] width 366 height 29
click at [320, 322] on div "Bundles" at bounding box center [322, 323] width 37 height 41
click at [295, 303] on input "Bundles" at bounding box center [295, 303] width 0 height 0
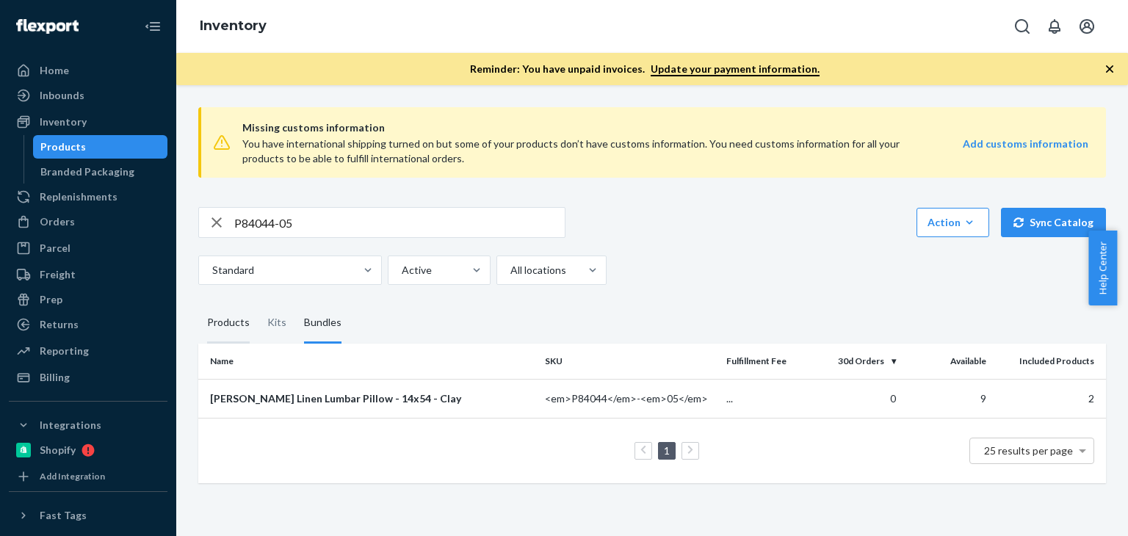
click at [226, 315] on div "Products" at bounding box center [228, 323] width 43 height 41
click at [198, 303] on input "Products" at bounding box center [198, 303] width 0 height 0
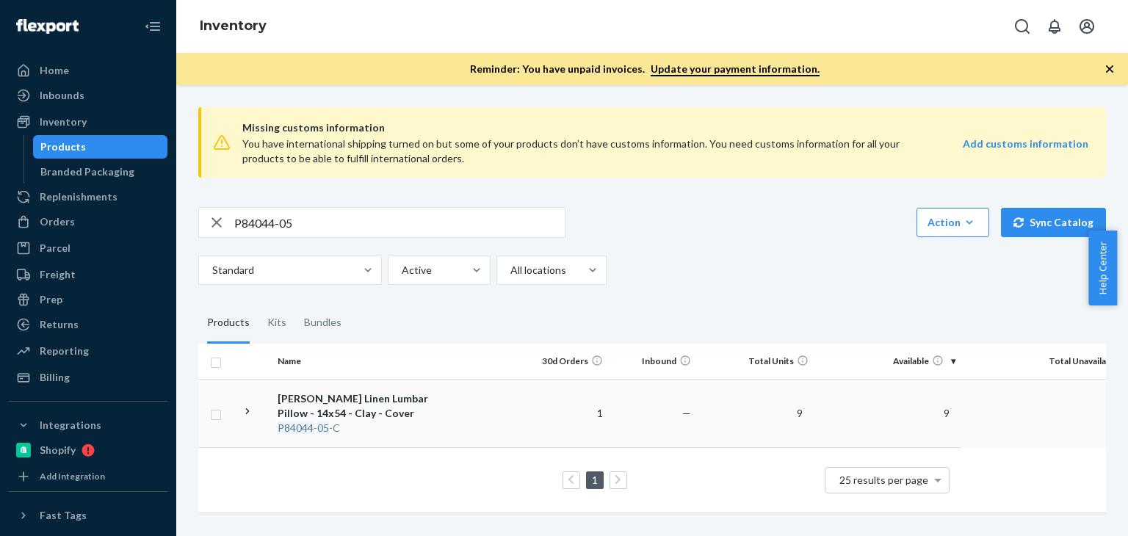
drag, startPoint x: 468, startPoint y: 496, endPoint x: 360, endPoint y: 406, distance: 141.3
click at [464, 496] on div "1 25 results per page" at bounding box center [579, 480] width 739 height 47
click at [233, 319] on div "Products" at bounding box center [228, 323] width 43 height 41
click at [198, 303] on input "Products" at bounding box center [198, 303] width 0 height 0
drag, startPoint x: 300, startPoint y: 222, endPoint x: 200, endPoint y: 211, distance: 100.5
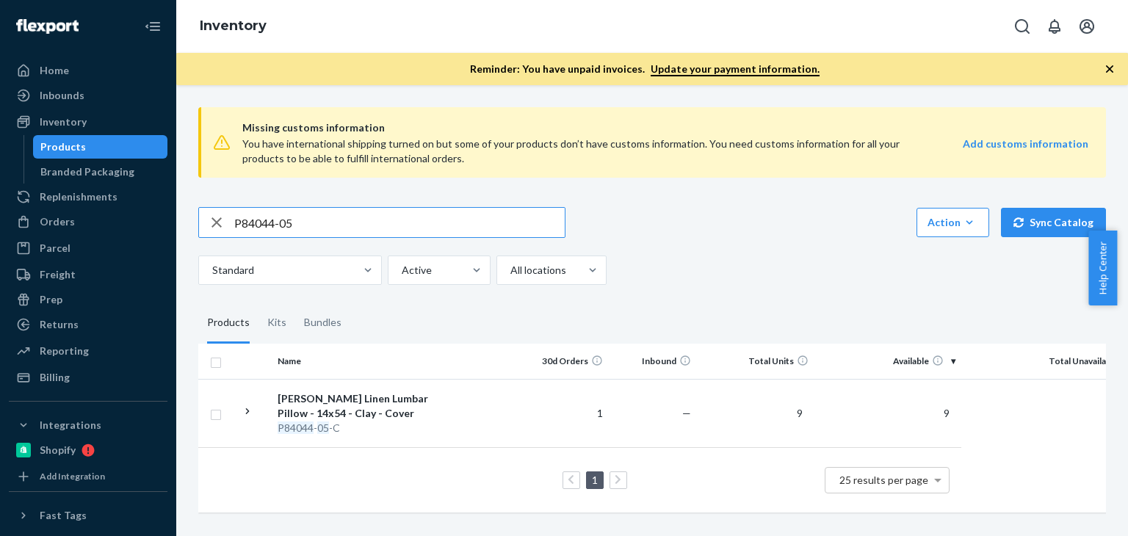
click at [200, 211] on div "P84044-05" at bounding box center [382, 222] width 366 height 29
paste input "B86012-08"
type input "B86012-08"
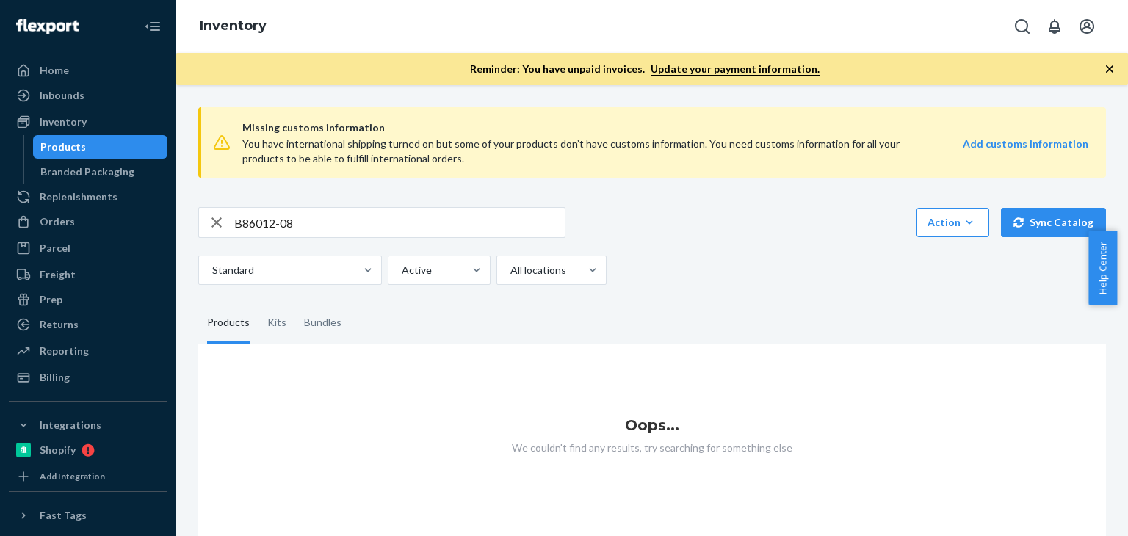
scroll to position [11, 0]
click at [328, 218] on input "B86012-08" at bounding box center [399, 222] width 330 height 29
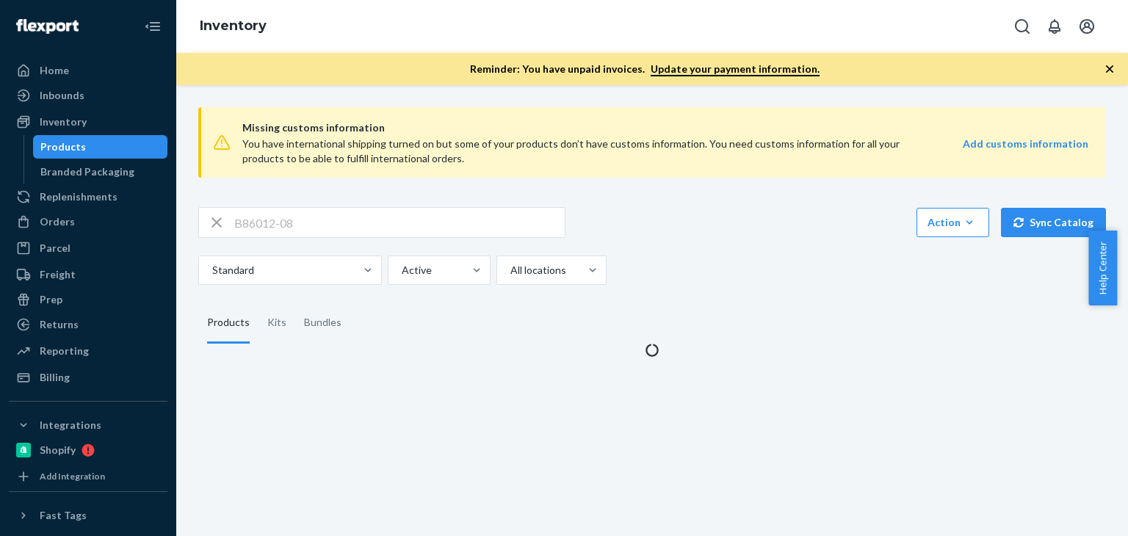
scroll to position [0, 0]
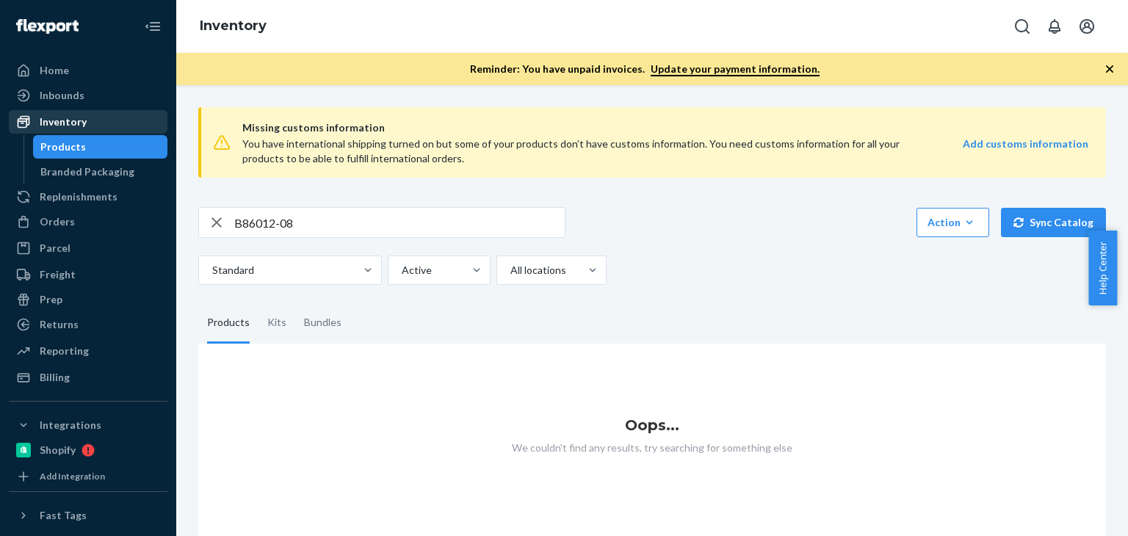
click at [79, 122] on div "Inventory" at bounding box center [63, 122] width 47 height 15
click at [79, 101] on div "Inbounds" at bounding box center [62, 95] width 45 height 15
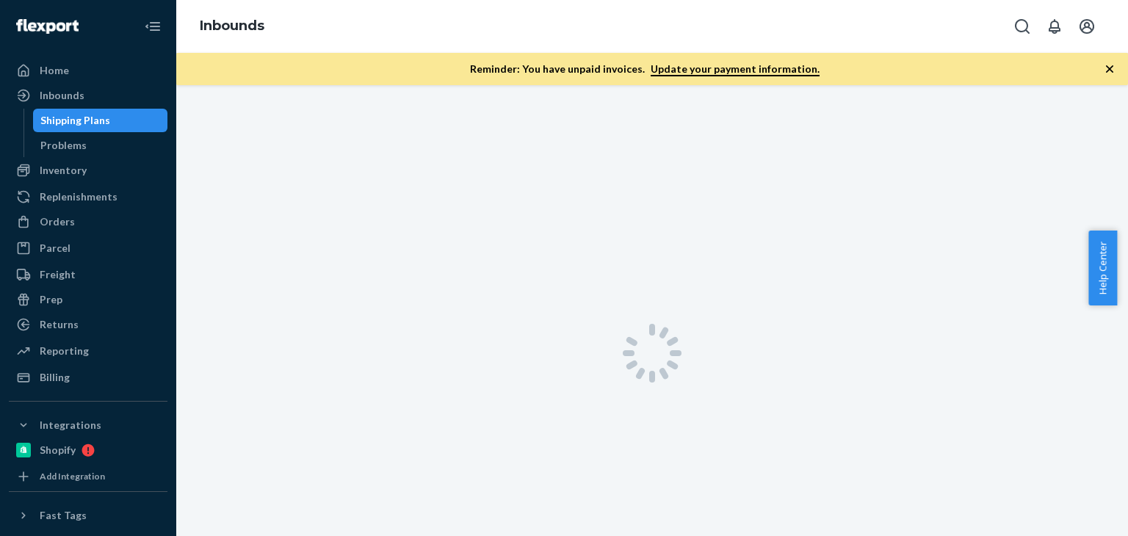
click at [79, 127] on div "Shipping Plans" at bounding box center [75, 120] width 70 height 15
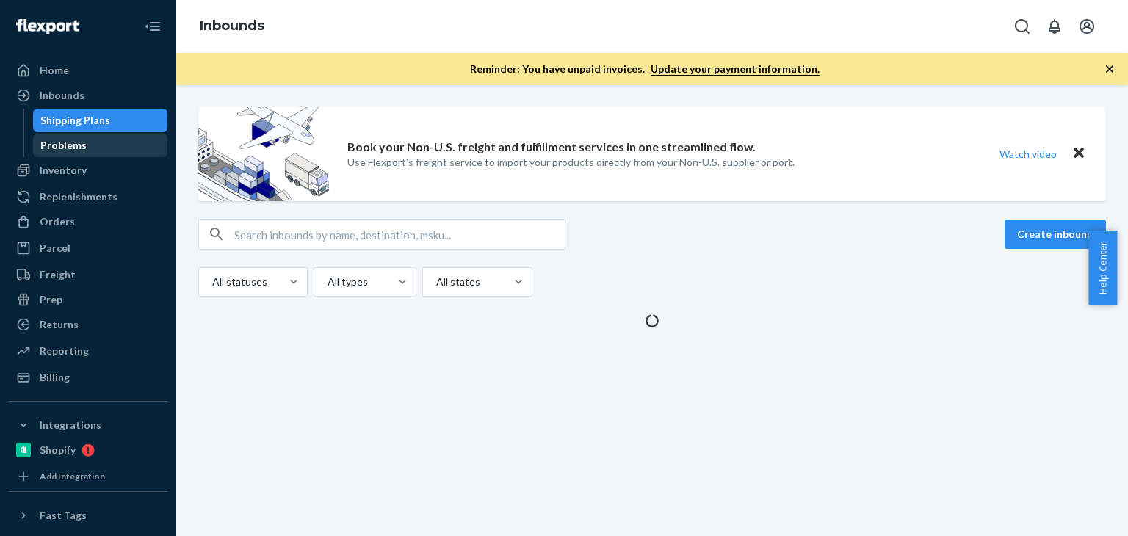
click at [82, 146] on div "Problems" at bounding box center [63, 145] width 46 height 15
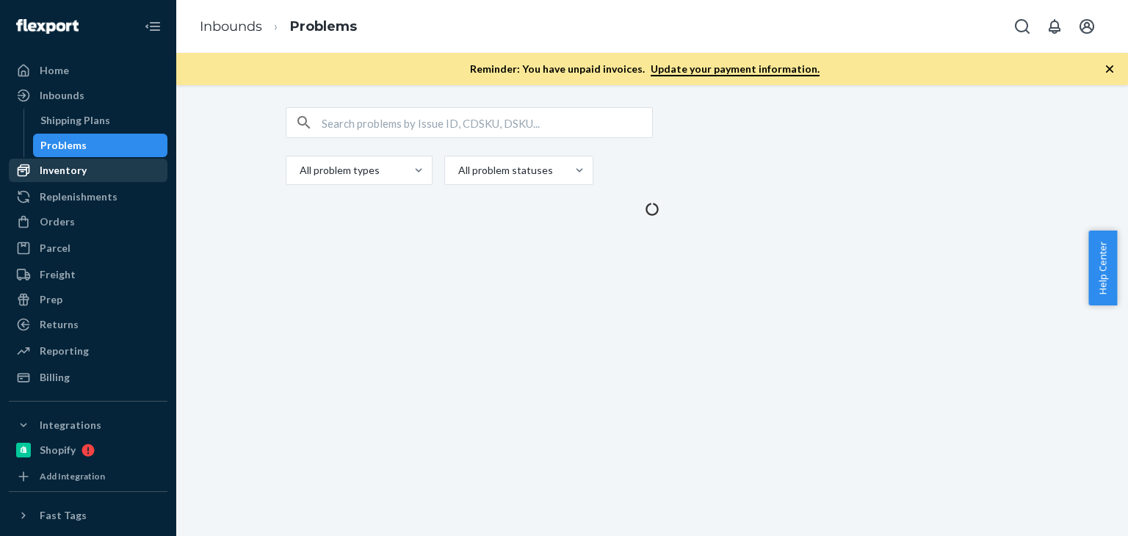
click at [73, 165] on div "Inventory" at bounding box center [63, 170] width 47 height 15
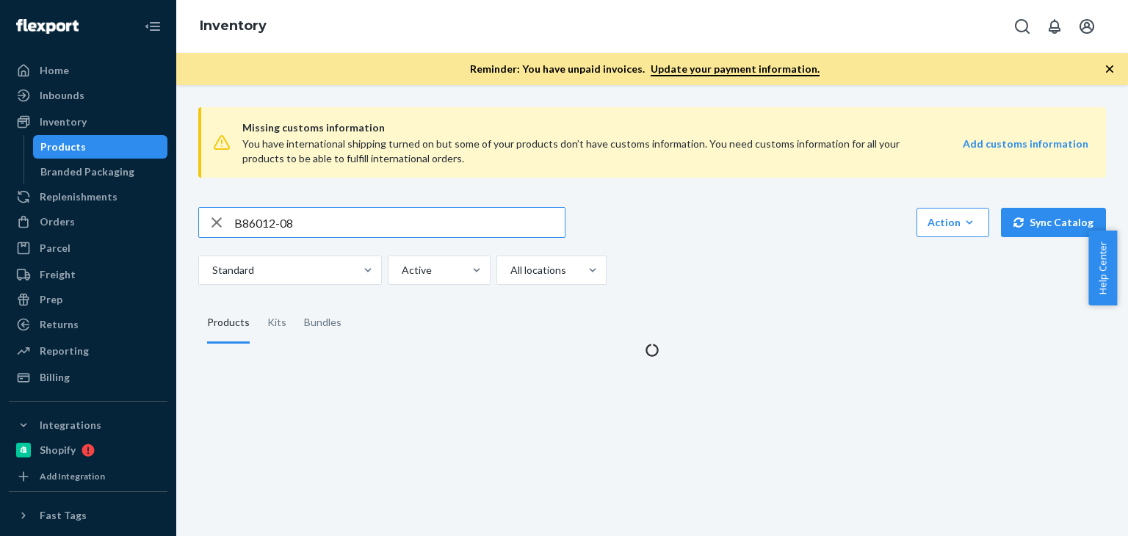
click at [323, 218] on input "B86012-08" at bounding box center [399, 222] width 330 height 29
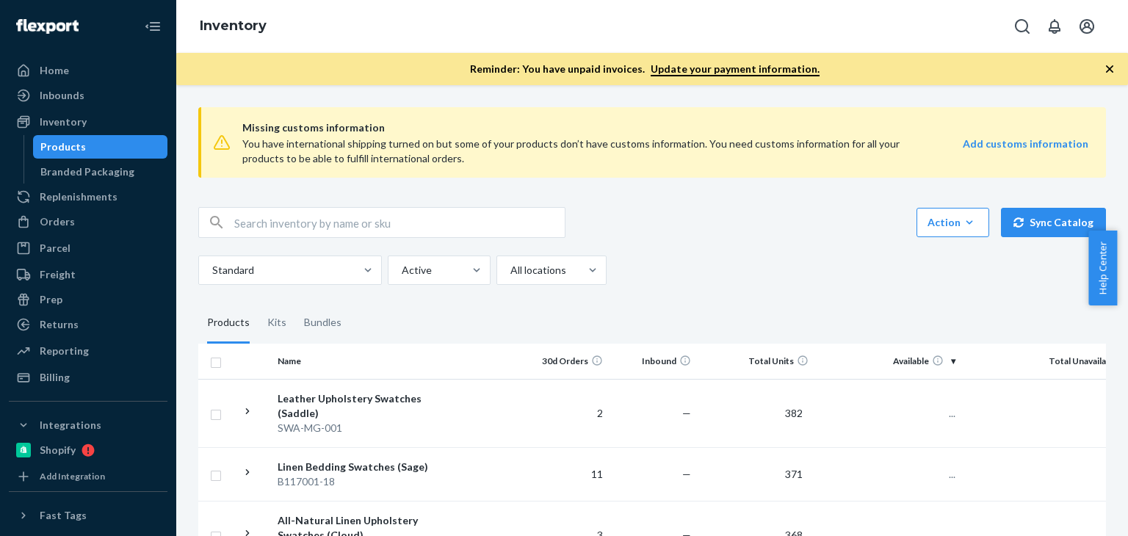
click at [686, 243] on div "Action Create product Create kit or bundle Bulk create products Bulk update pro…" at bounding box center [652, 246] width 908 height 78
click at [74, 120] on div "Inventory" at bounding box center [63, 122] width 47 height 15
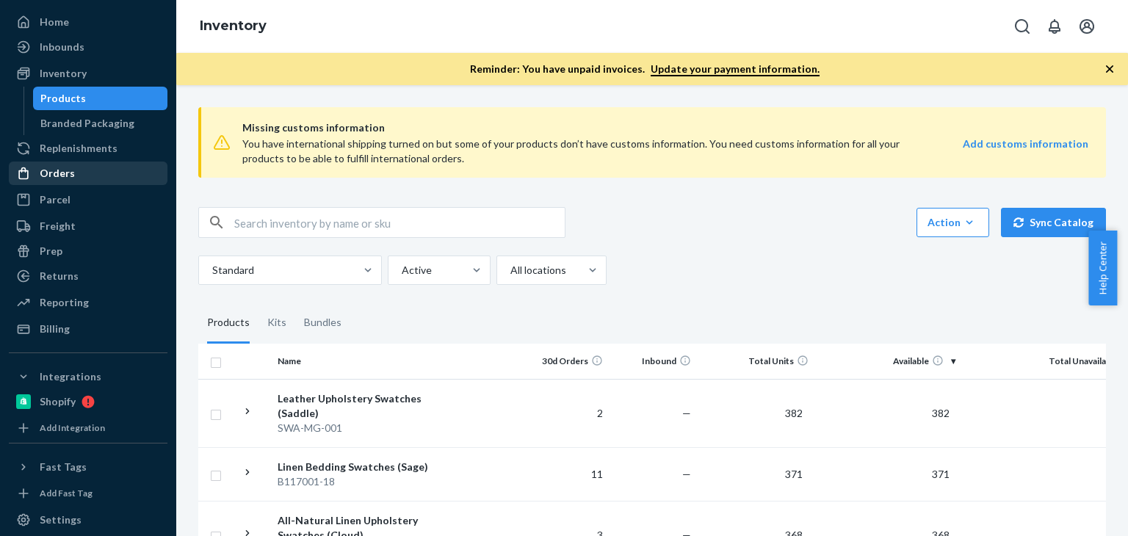
click at [72, 172] on div "Orders" at bounding box center [88, 173] width 156 height 21
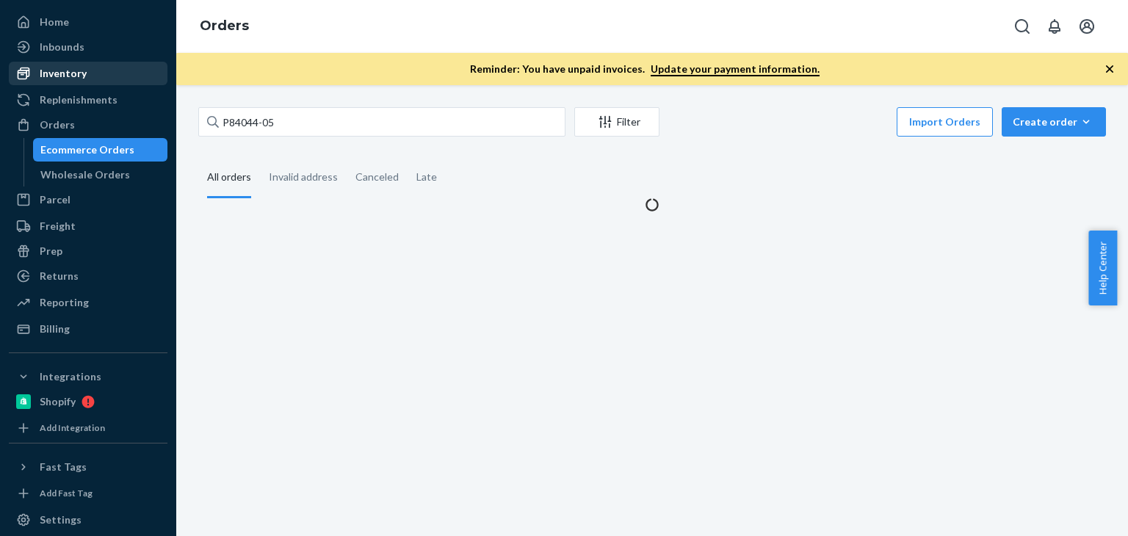
click at [65, 75] on div "Inventory" at bounding box center [63, 73] width 47 height 15
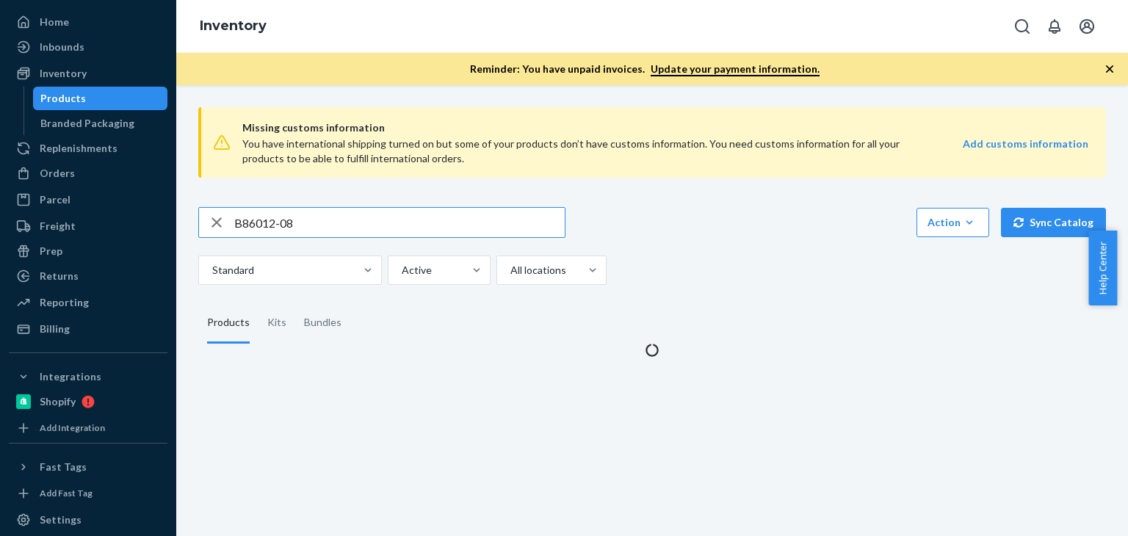
type input "B86012-08"
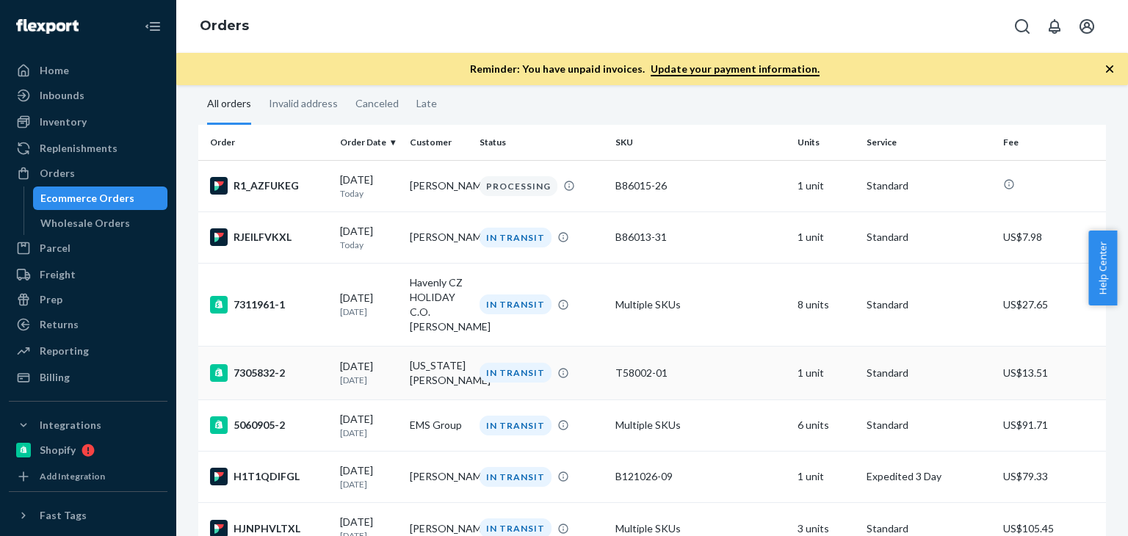
scroll to position [48, 0]
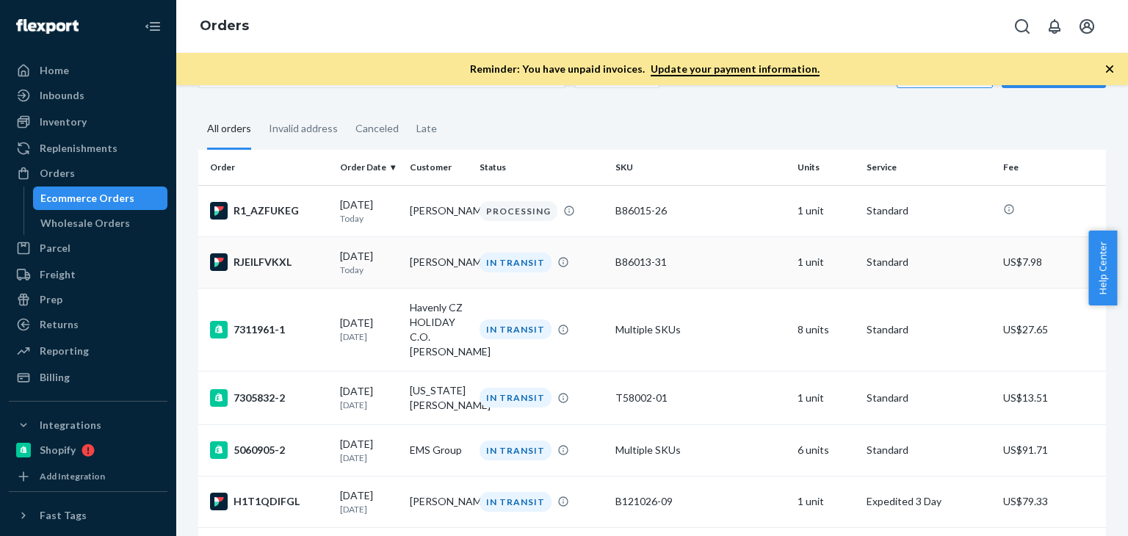
click at [419, 268] on td "[PERSON_NAME]" at bounding box center [439, 261] width 70 height 51
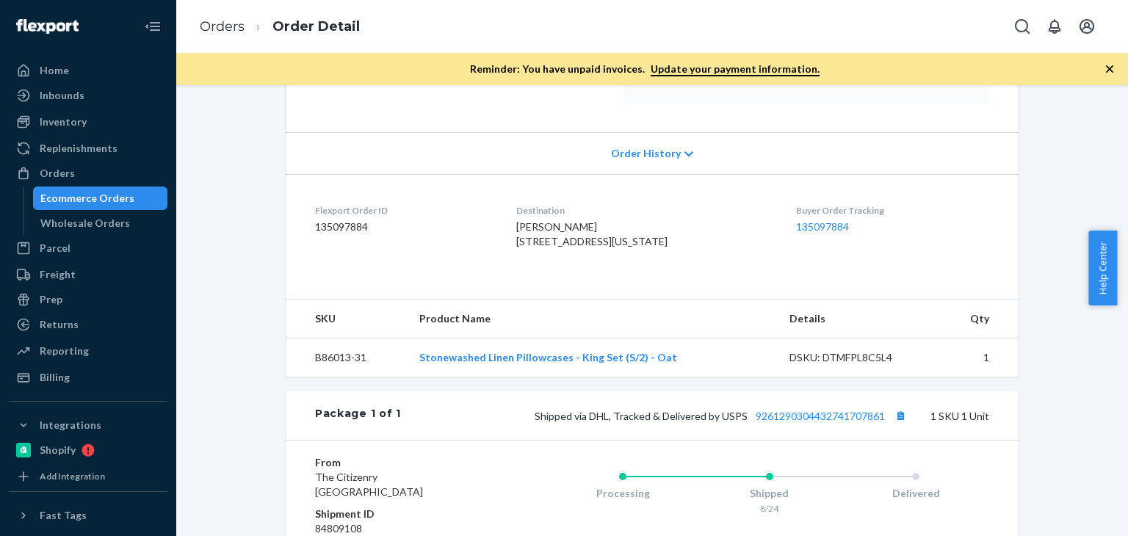
scroll to position [416, 0]
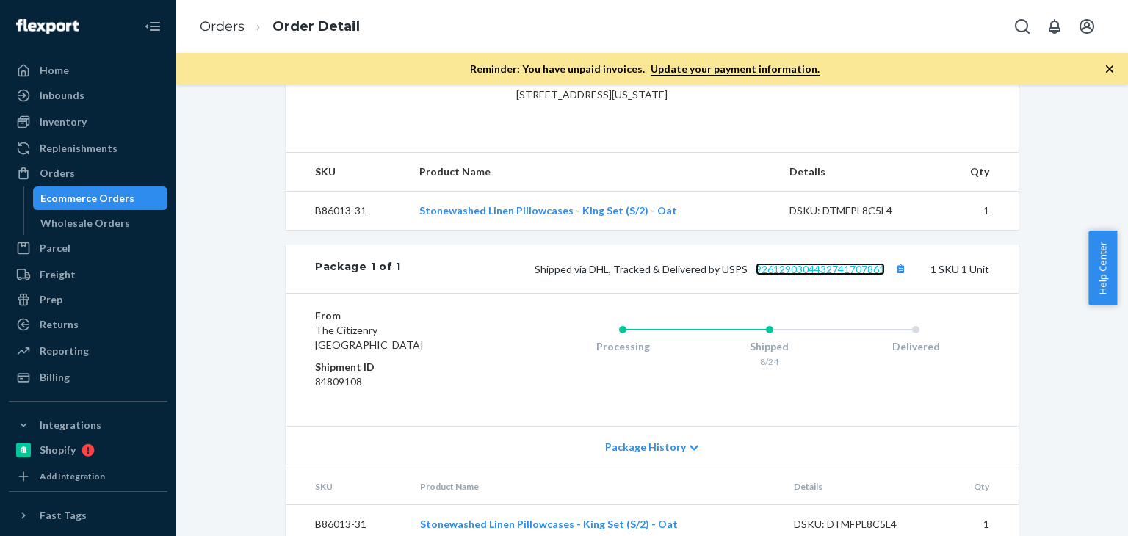
click at [808, 275] on link "9261290304432741707861" at bounding box center [820, 269] width 129 height 12
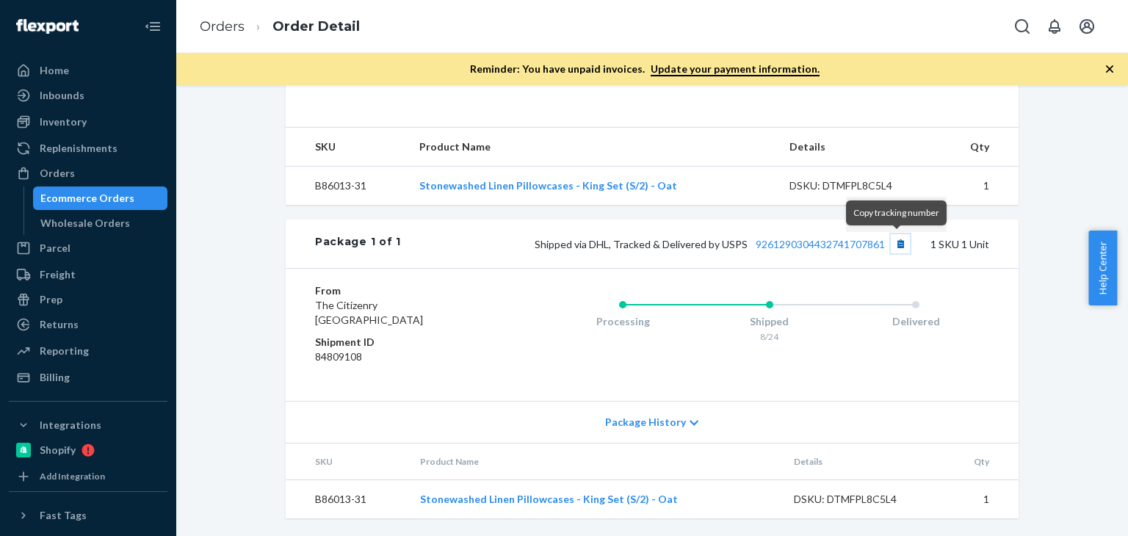
click at [894, 242] on button "Copy tracking number" at bounding box center [900, 243] width 19 height 19
drag, startPoint x: 744, startPoint y: 239, endPoint x: 884, endPoint y: 240, distance: 140.2
click at [883, 240] on span "Shipped via DHL, Tracked & Delivered by USPS 9261290304432741707861" at bounding box center [722, 244] width 375 height 12
copy link "9261290304432741707861"
click at [896, 245] on button "Copy tracking number" at bounding box center [900, 243] width 19 height 19
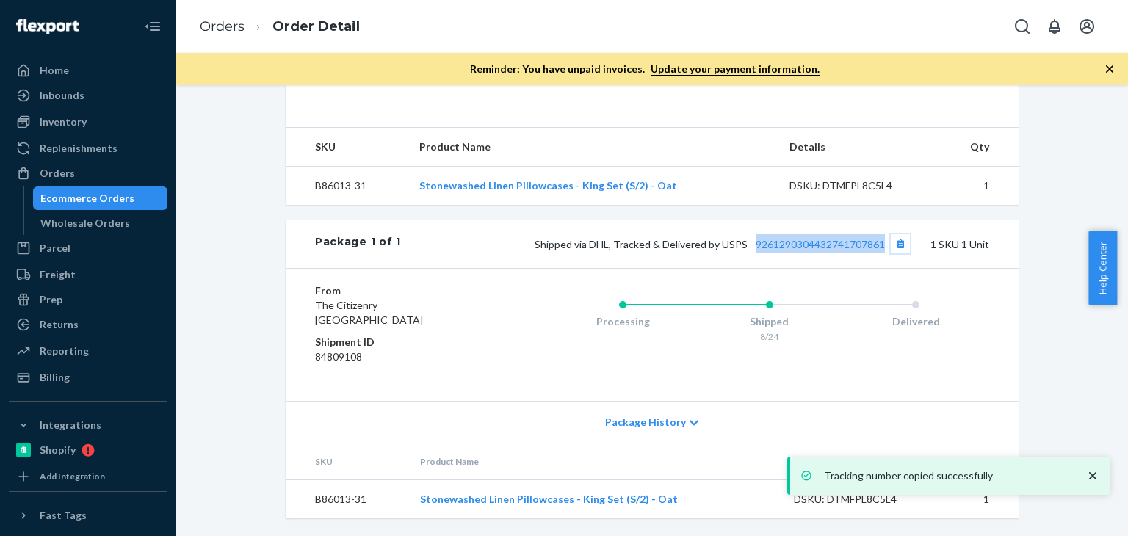
scroll to position [395, 0]
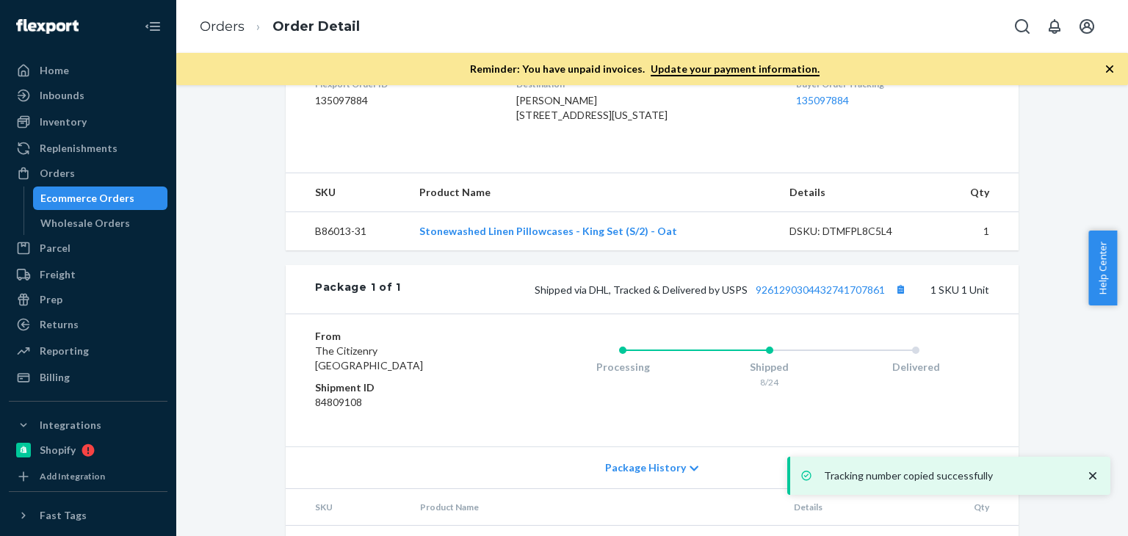
click at [258, 259] on div "Flexport Order # RJEILFVKXL • Standard / US$7.98 View Details Create Return Dup…" at bounding box center [652, 146] width 930 height 869
click at [85, 173] on div "Orders" at bounding box center [88, 173] width 156 height 21
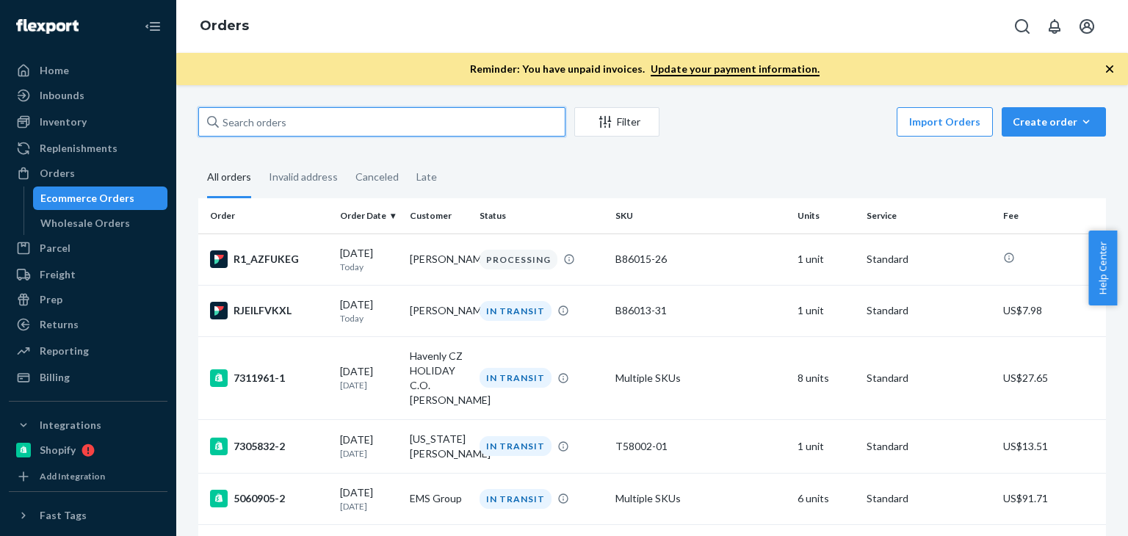
click at [278, 129] on input "text" at bounding box center [381, 121] width 367 height 29
paste input "[PERSON_NAME]"
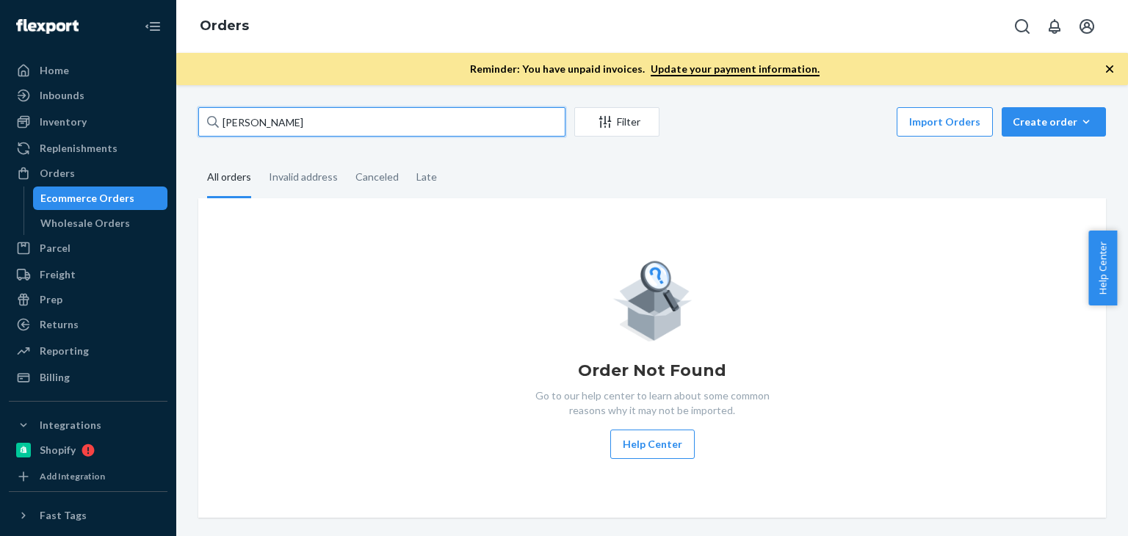
type input "[PERSON_NAME]"
click at [318, 268] on div "Order Not Found Go to our help center to learn about some common reasons why it…" at bounding box center [652, 358] width 884 height 202
click at [63, 177] on div "Orders" at bounding box center [57, 173] width 35 height 15
click at [323, 127] on input "SILVIA GALFO" at bounding box center [381, 121] width 367 height 29
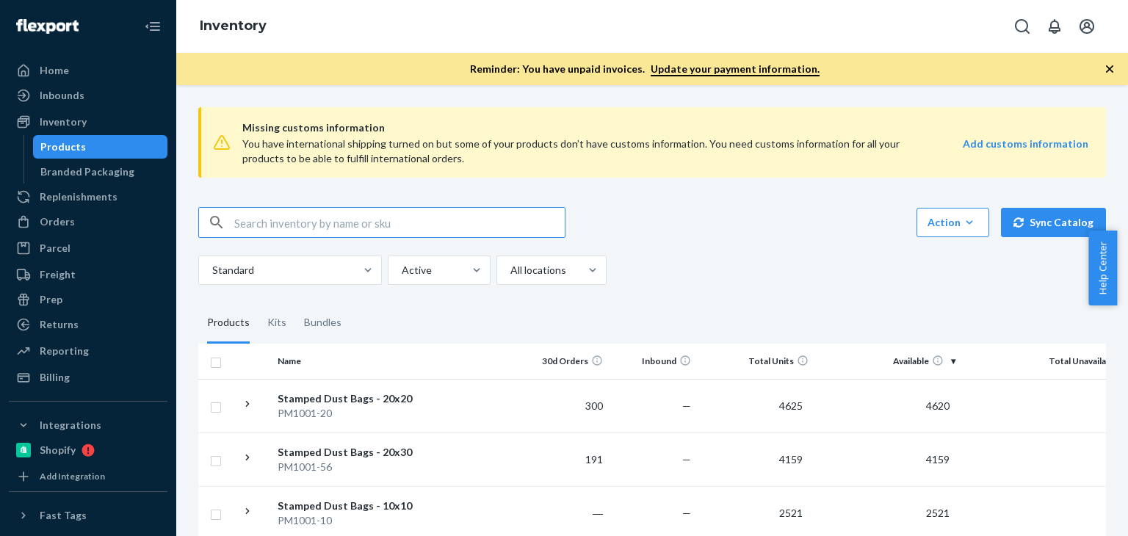
paste input "B86012-08"
type input "B86012-08"
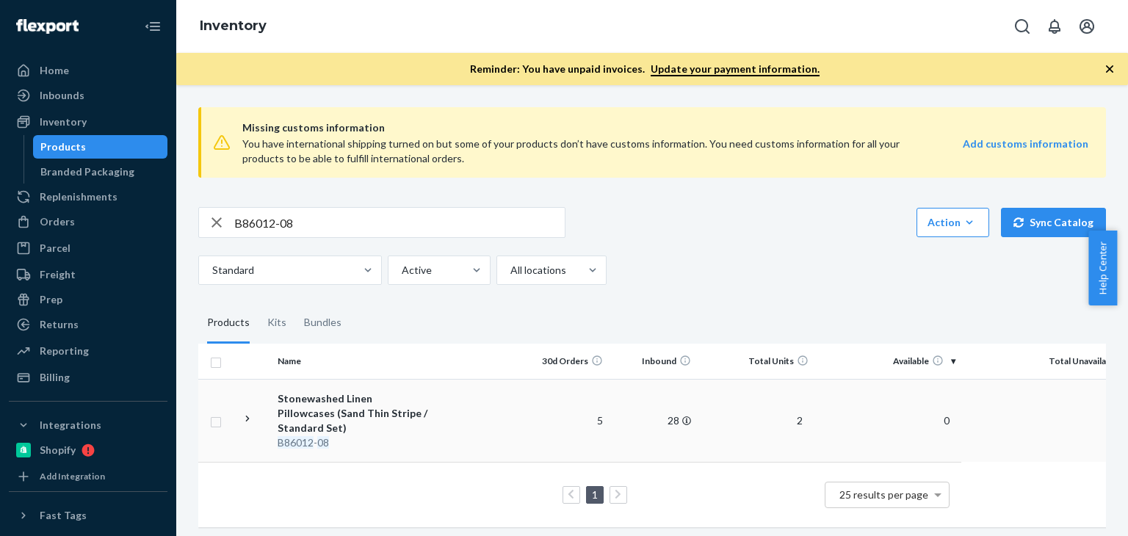
click at [379, 399] on div "Stonewashed Linen Pillowcases (Sand Thin Stripe / Standard Set)" at bounding box center [354, 413] width 153 height 44
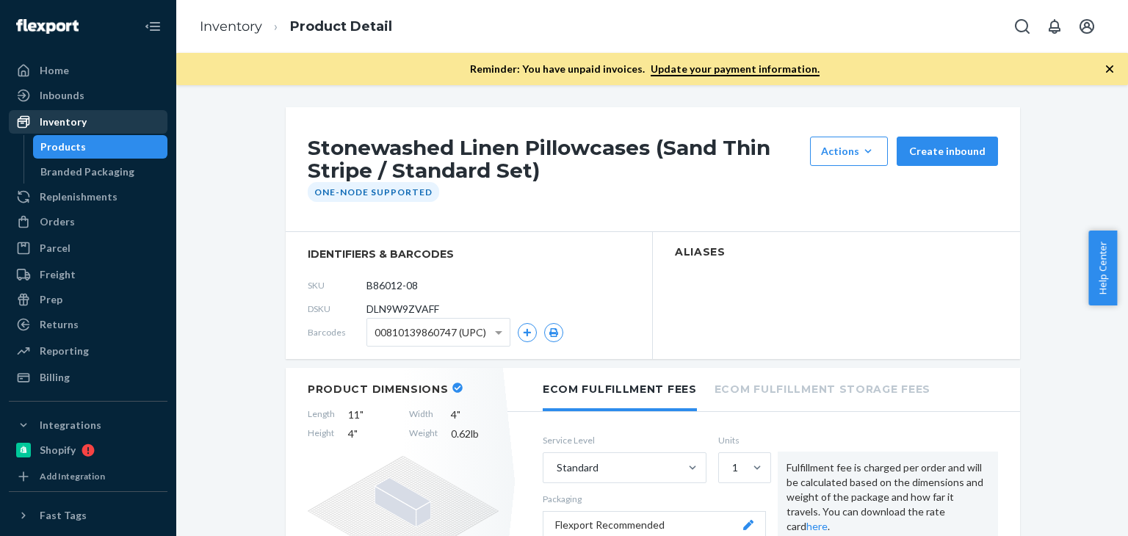
click at [73, 117] on div "Inventory" at bounding box center [63, 122] width 47 height 15
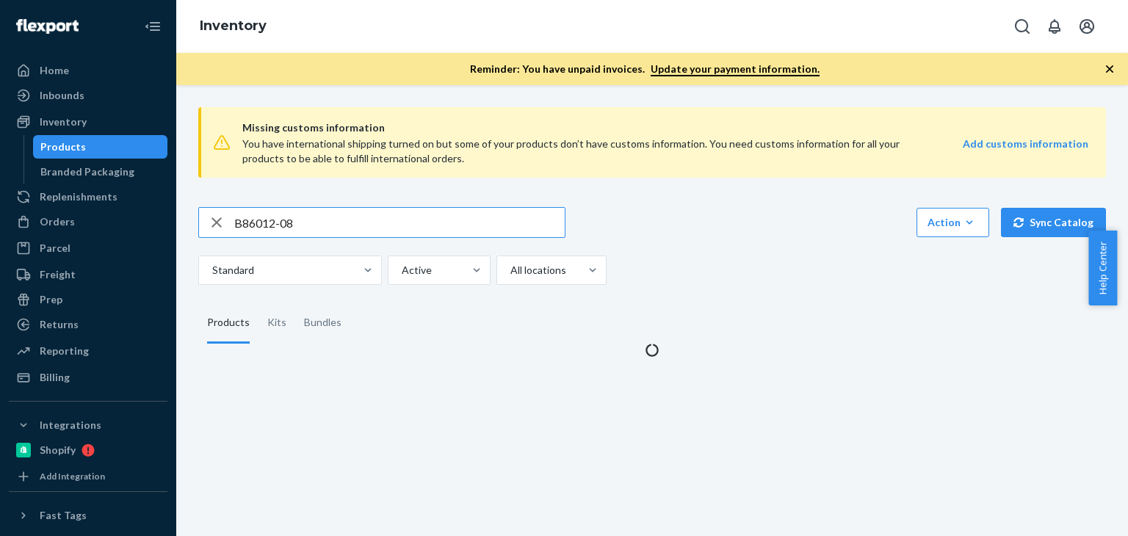
drag, startPoint x: 311, startPoint y: 223, endPoint x: 214, endPoint y: 217, distance: 96.4
click at [214, 217] on div "B86012-08" at bounding box center [382, 222] width 366 height 29
type input "B86014-02"
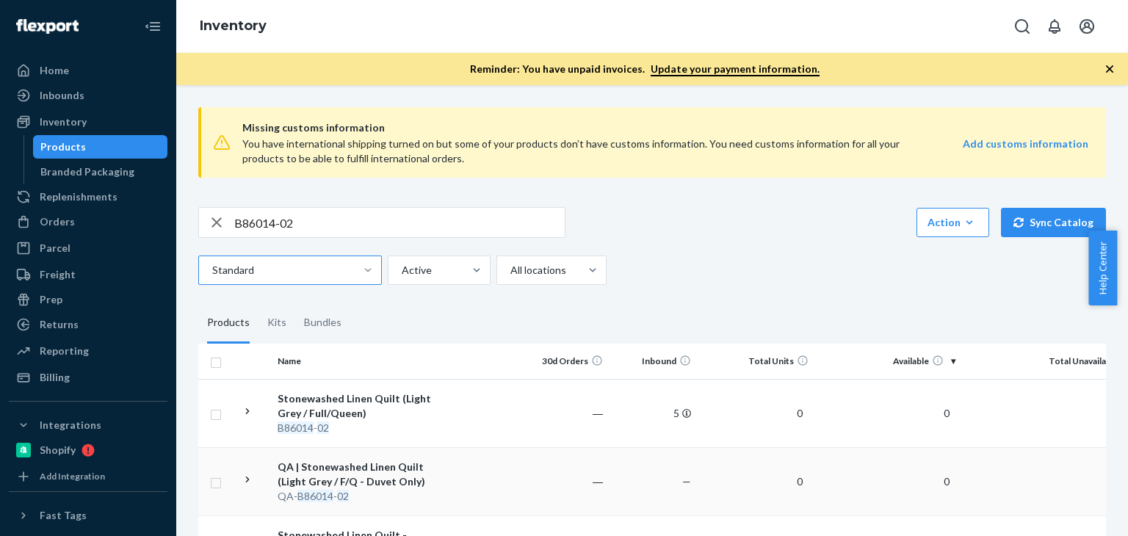
scroll to position [138, 0]
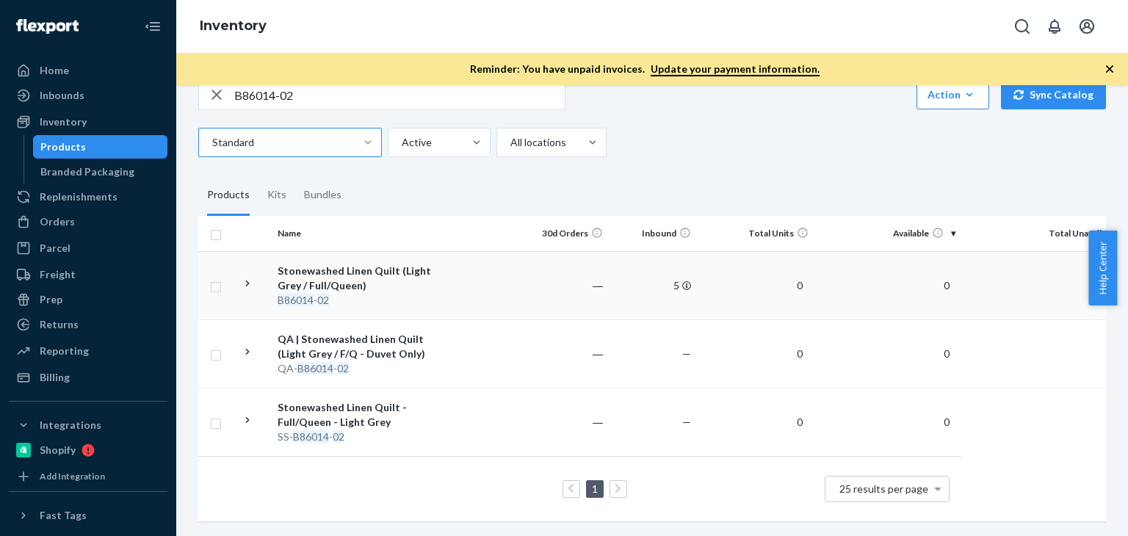
click at [300, 264] on div "Stonewashed Linen Quilt (Light Grey / Full/Queen)" at bounding box center [354, 278] width 153 height 29
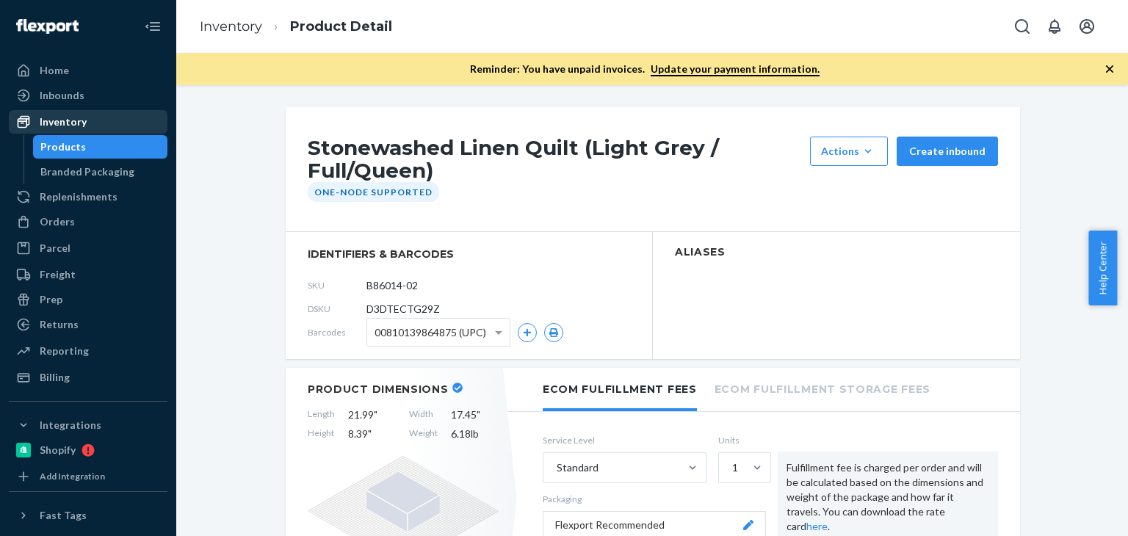
click at [58, 123] on div "Inventory" at bounding box center [63, 122] width 47 height 15
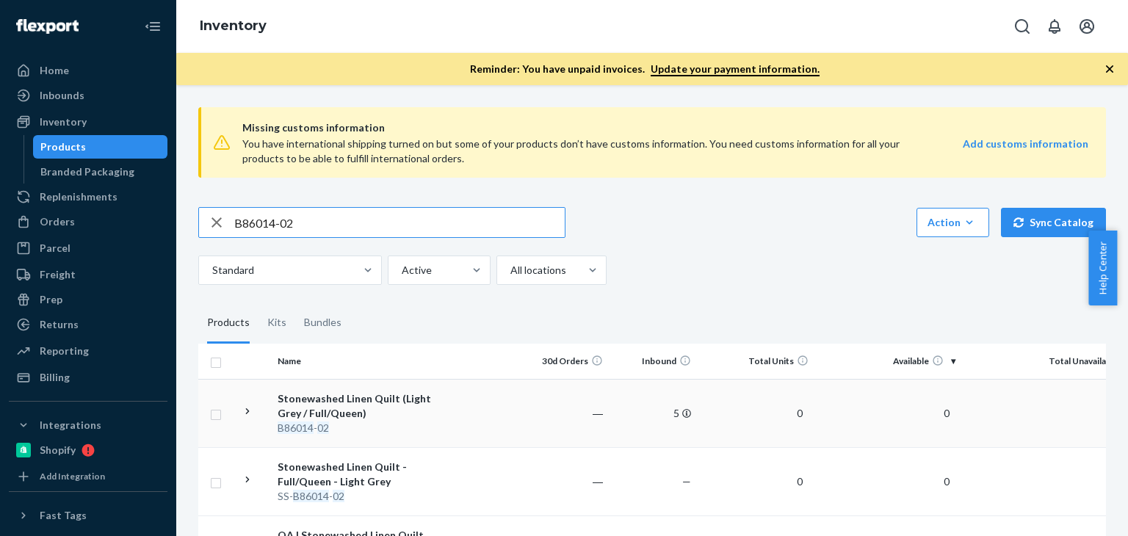
click at [427, 408] on div "Stonewashed Linen Quilt (Light Grey / Full/Queen)" at bounding box center [354, 405] width 153 height 29
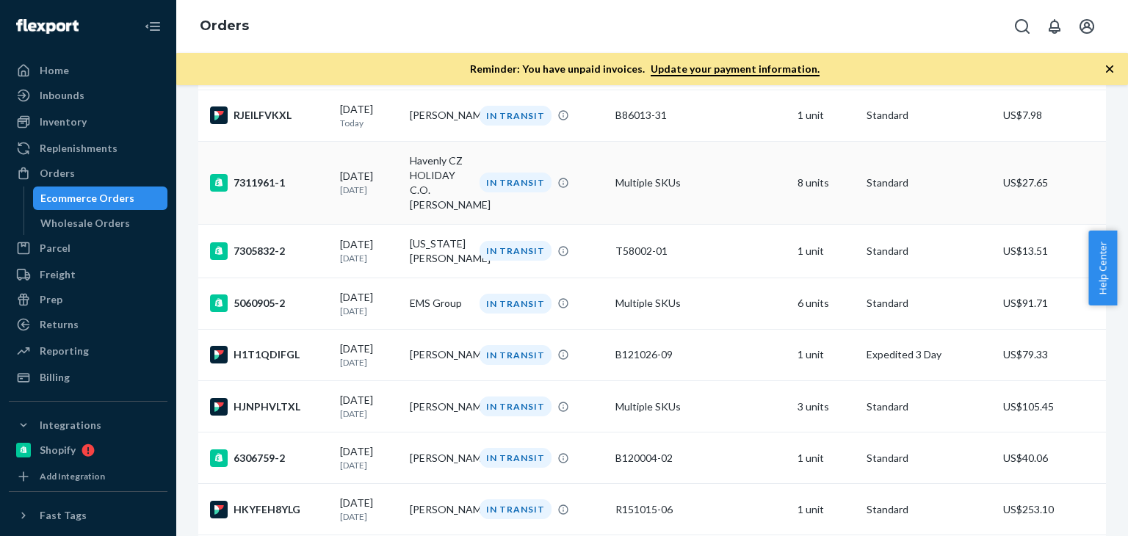
scroll to position [220, 0]
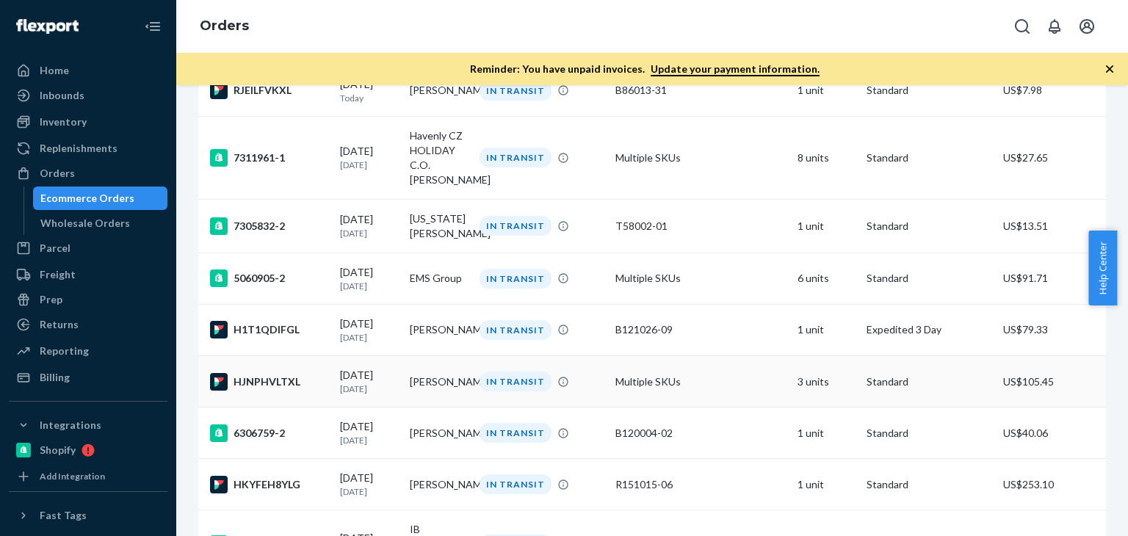
click at [361, 391] on p "[DATE]" at bounding box center [369, 389] width 58 height 12
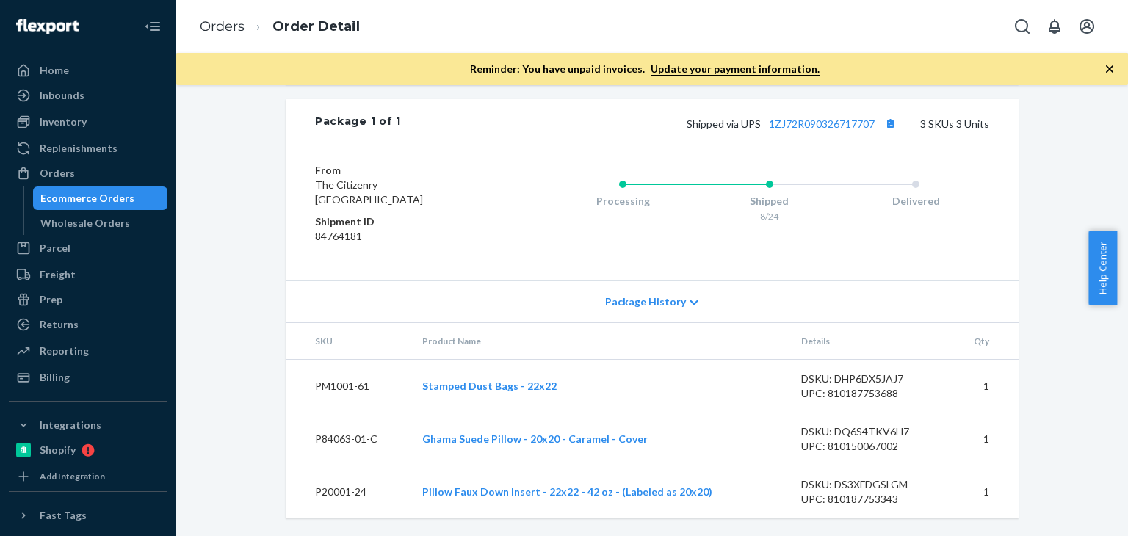
scroll to position [684, 0]
click at [689, 308] on icon at bounding box center [693, 302] width 9 height 10
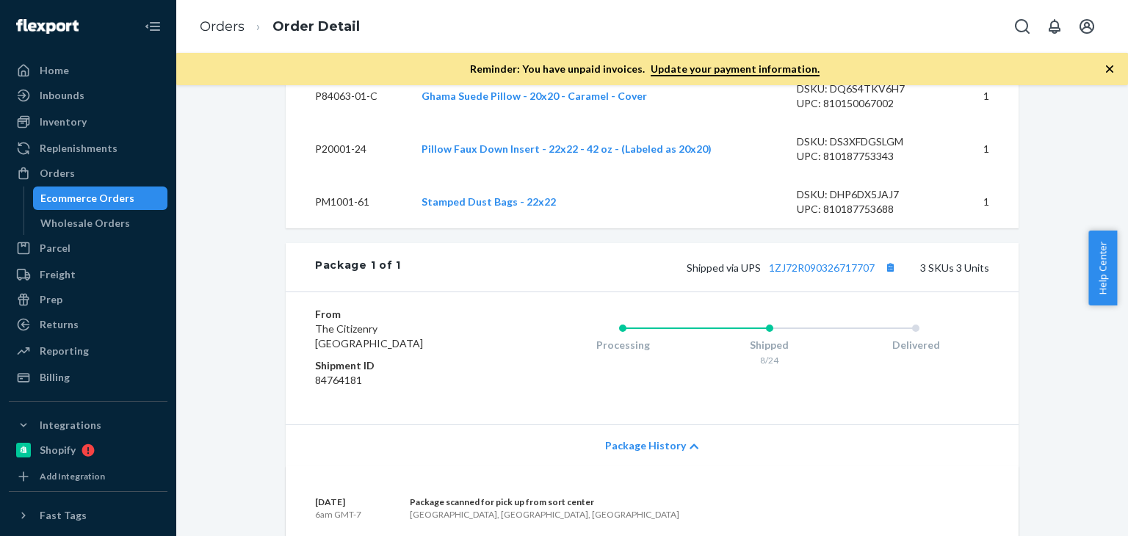
scroll to position [441, 0]
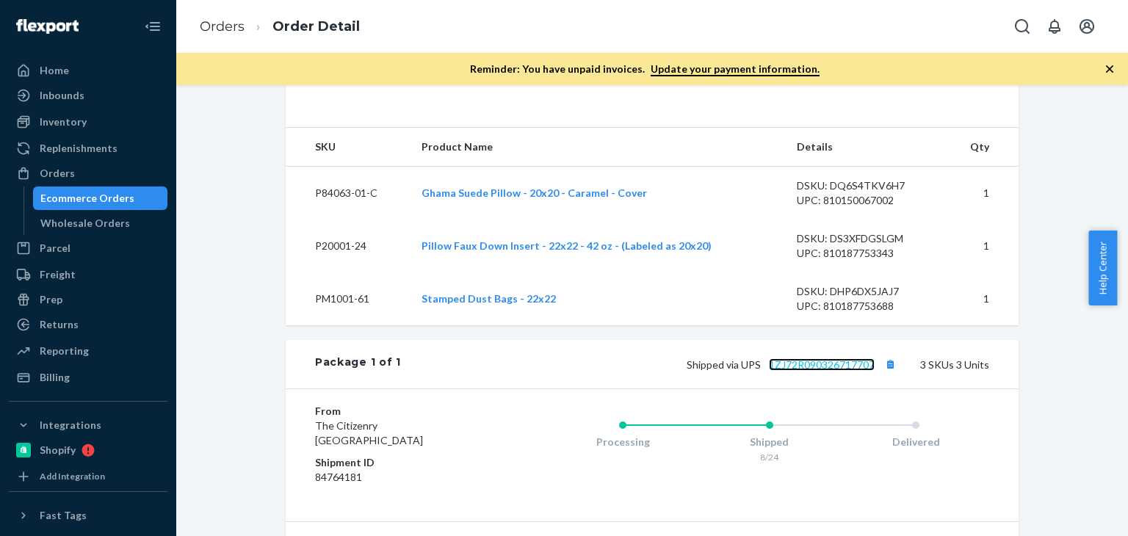
click at [812, 371] on link "1ZJ72R090326717707" at bounding box center [822, 364] width 106 height 12
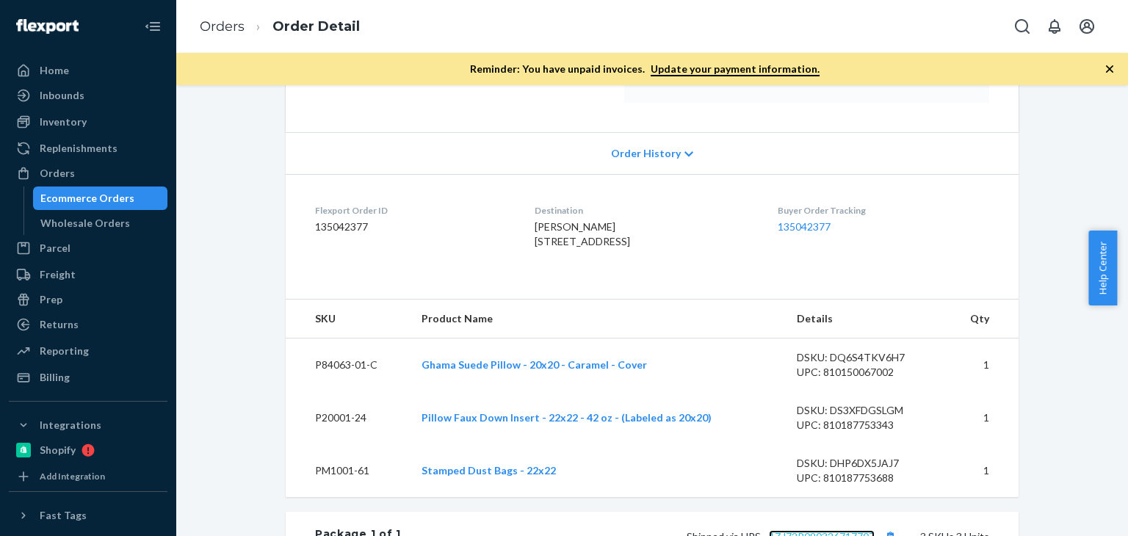
scroll to position [147, 0]
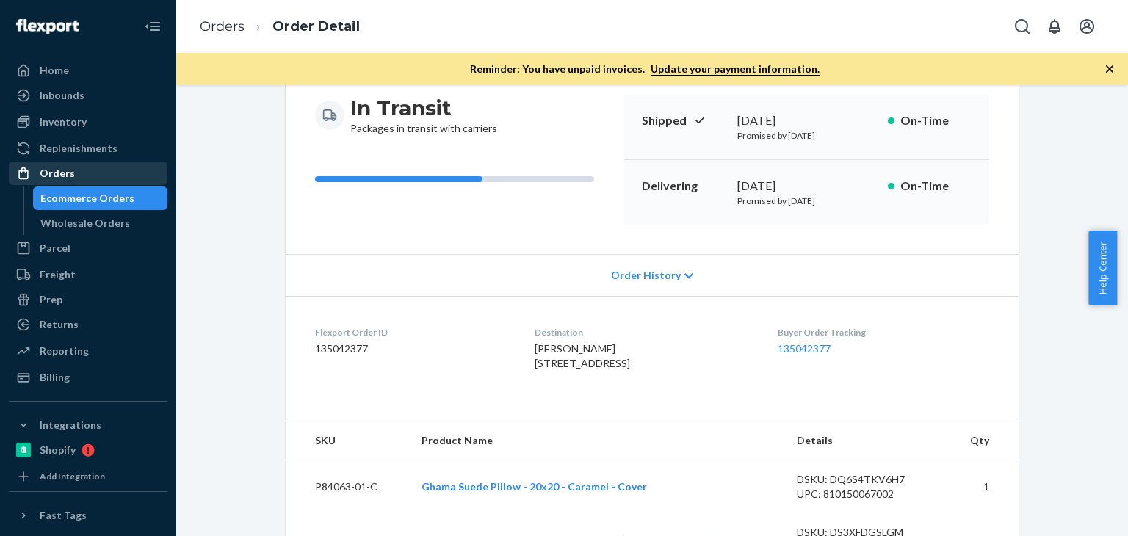
click at [89, 170] on div "Orders" at bounding box center [88, 173] width 156 height 21
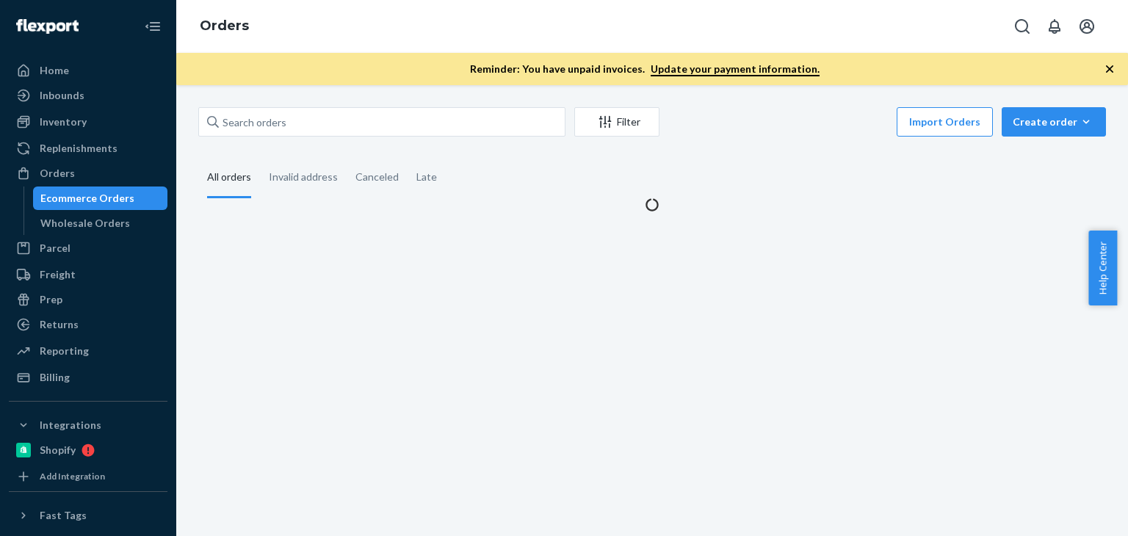
click at [816, 175] on fieldset "All orders Invalid address Canceled Late" at bounding box center [652, 178] width 908 height 40
click at [739, 168] on fieldset "All orders Invalid address Canceled Late" at bounding box center [652, 178] width 908 height 40
click at [725, 175] on fieldset "All orders Invalid address Canceled Late" at bounding box center [652, 178] width 908 height 40
click at [858, 180] on fieldset "All orders Invalid address Canceled Late" at bounding box center [652, 178] width 908 height 40
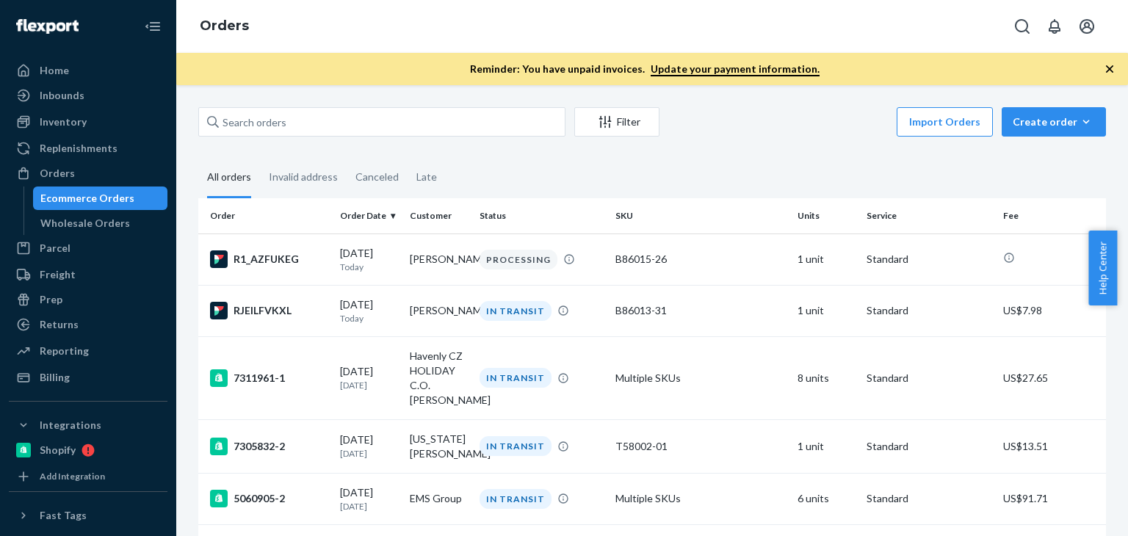
click at [833, 129] on div "Import Orders Create order Ecommerce order Removal order" at bounding box center [887, 123] width 438 height 33
